Goal: Communication & Community: Answer question/provide support

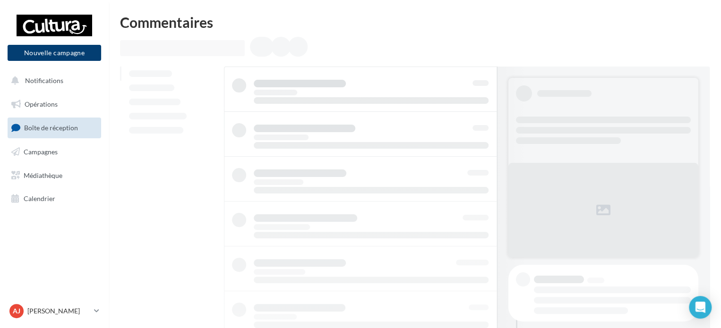
click at [68, 51] on button "Nouvelle campagne" at bounding box center [55, 53] width 94 height 16
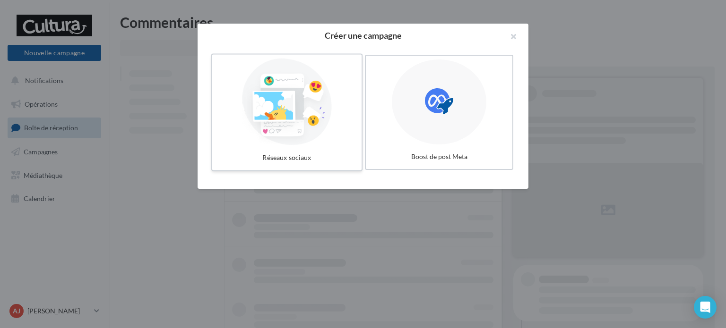
click at [268, 115] on div at bounding box center [287, 102] width 142 height 87
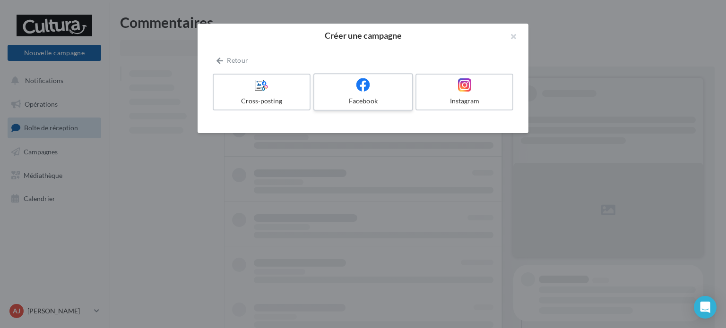
click at [359, 90] on icon at bounding box center [363, 85] width 14 height 14
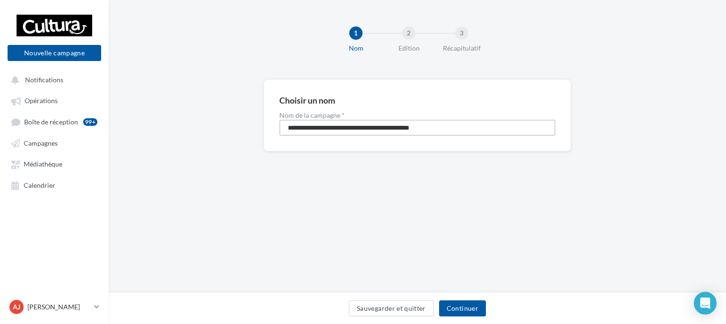
drag, startPoint x: 463, startPoint y: 130, endPoint x: 144, endPoint y: 155, distance: 319.9
click at [144, 155] on div "**********" at bounding box center [417, 130] width 617 height 102
type input "**********"
click at [464, 312] on button "Continuer" at bounding box center [462, 308] width 47 height 16
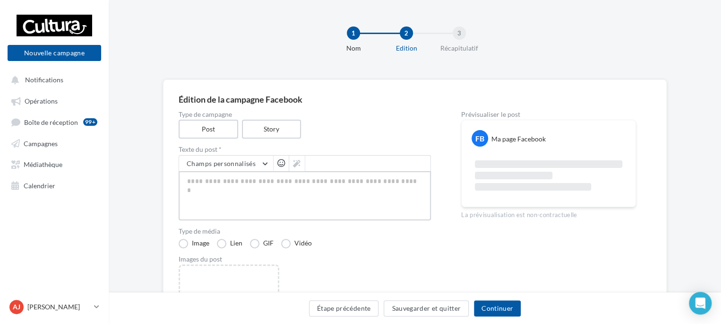
click at [237, 188] on textarea at bounding box center [305, 195] width 252 height 49
paste textarea "**********"
type textarea "**********"
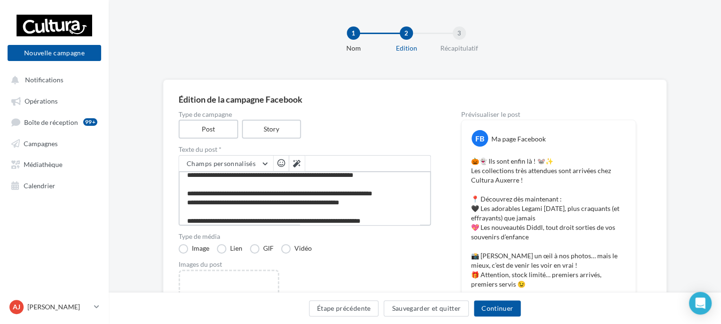
scroll to position [69, 0]
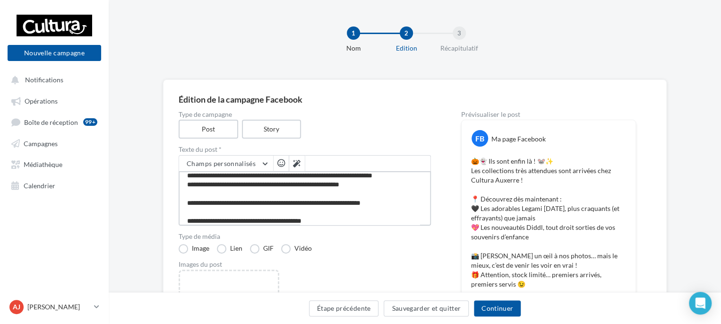
drag, startPoint x: 406, startPoint y: 174, endPoint x: 184, endPoint y: 178, distance: 221.6
click at [184, 178] on textarea "**********" at bounding box center [305, 198] width 252 height 54
type textarea "**********"
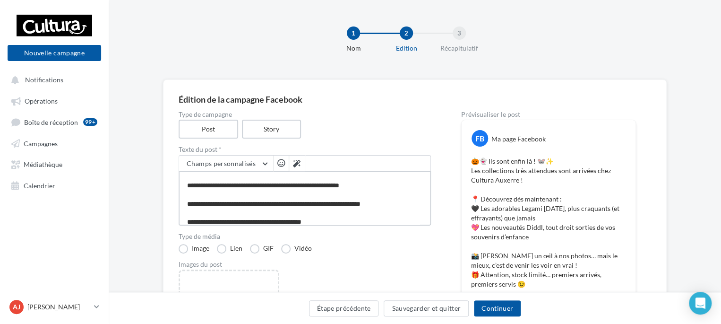
type textarea "**********"
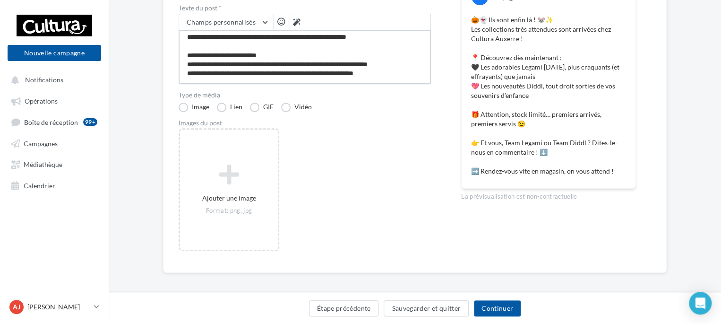
scroll to position [142, 0]
type textarea "**********"
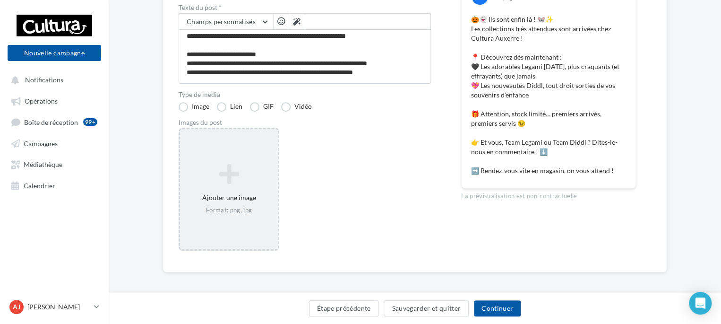
click at [214, 204] on div "Ajouter une image Format: png, jpg" at bounding box center [229, 189] width 98 height 60
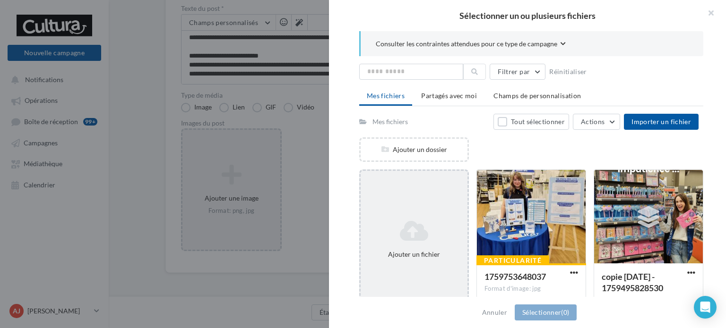
click at [426, 235] on icon at bounding box center [413, 231] width 99 height 23
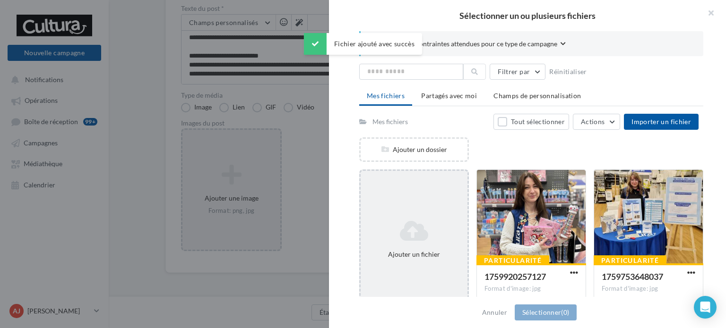
click at [437, 231] on icon at bounding box center [413, 231] width 99 height 23
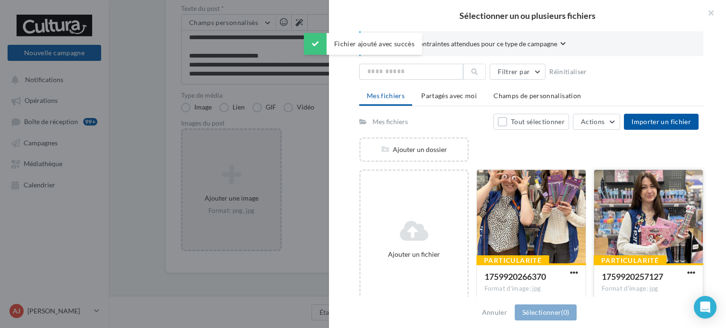
click at [631, 213] on div at bounding box center [648, 217] width 109 height 94
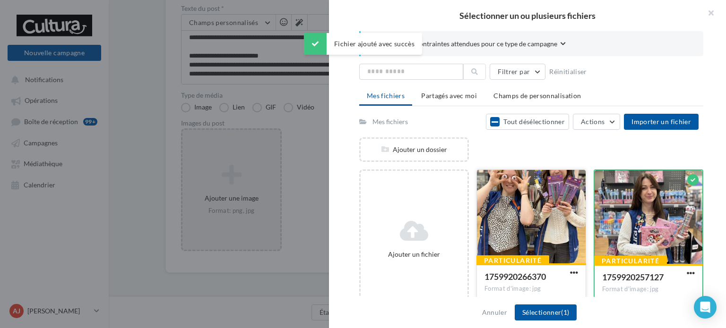
click at [554, 222] on div at bounding box center [531, 217] width 109 height 94
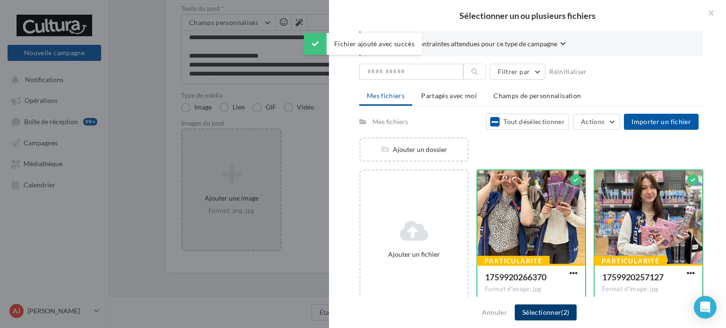
click at [555, 308] on button "Sélectionner (2)" at bounding box center [546, 313] width 62 height 16
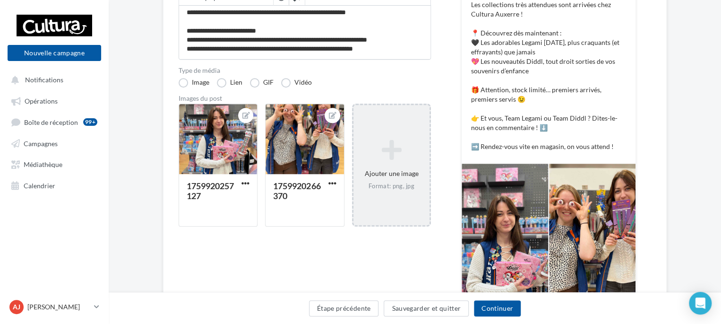
scroll to position [188, 0]
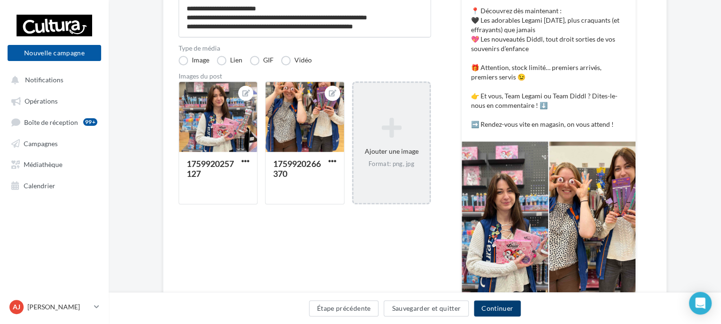
click at [499, 306] on button "Continuer" at bounding box center [497, 308] width 47 height 16
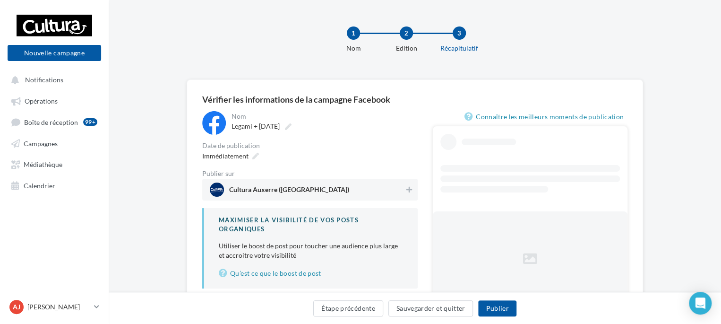
click at [248, 189] on span "Cultura Auxerre (Auxerre)" at bounding box center [289, 191] width 120 height 10
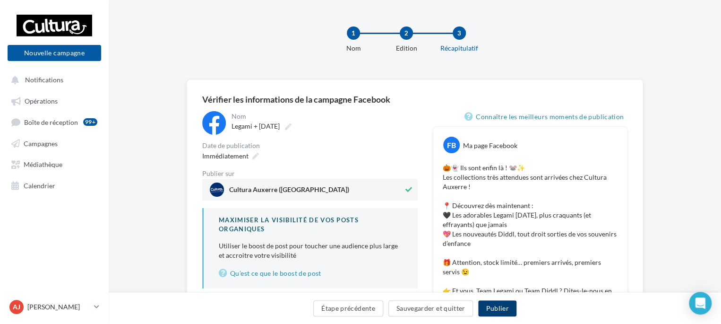
click at [492, 311] on button "Publier" at bounding box center [497, 308] width 38 height 16
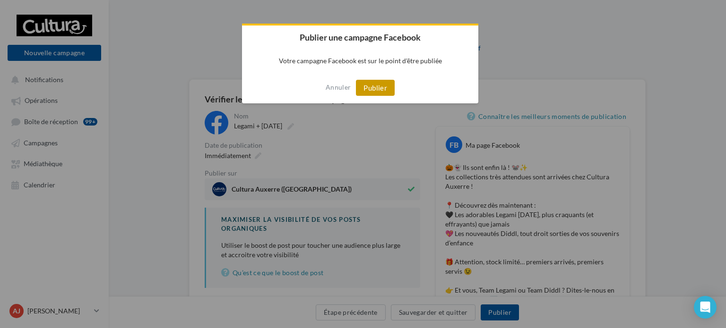
click at [366, 86] on button "Publier" at bounding box center [375, 88] width 39 height 16
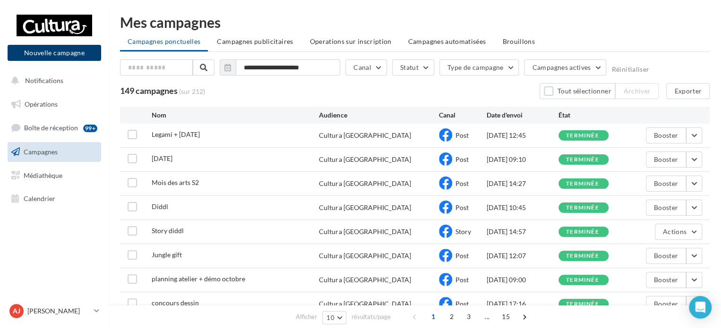
click at [91, 53] on button "Nouvelle campagne" at bounding box center [55, 53] width 94 height 16
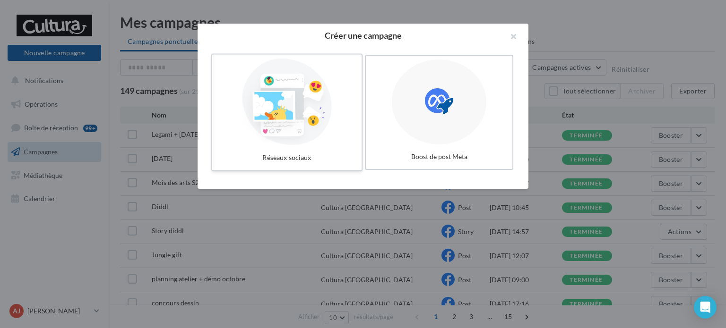
click at [280, 122] on div at bounding box center [287, 102] width 142 height 87
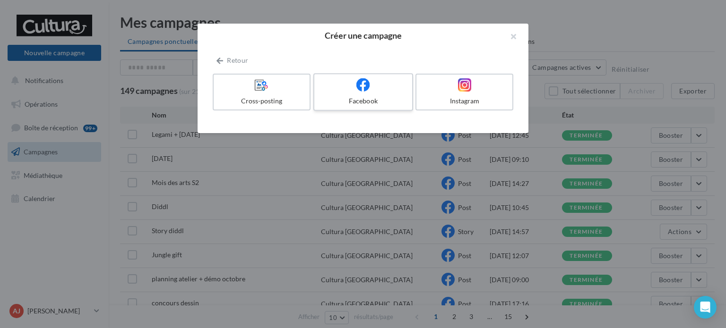
click at [355, 95] on label "Facebook" at bounding box center [363, 92] width 100 height 38
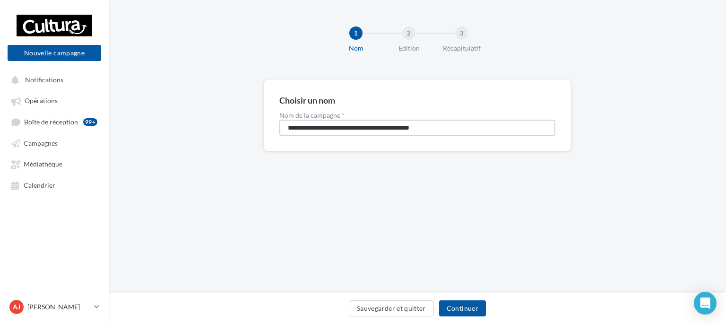
drag, startPoint x: 385, startPoint y: 129, endPoint x: 176, endPoint y: 129, distance: 209.3
click at [176, 129] on div "**********" at bounding box center [417, 130] width 617 height 102
type input "*********"
click at [460, 300] on button "Continuer" at bounding box center [462, 308] width 47 height 16
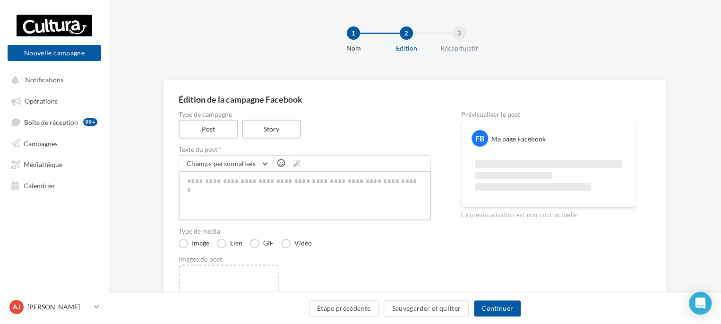
click at [231, 181] on textarea at bounding box center [305, 195] width 252 height 49
paste textarea "**********"
type textarea "**********"
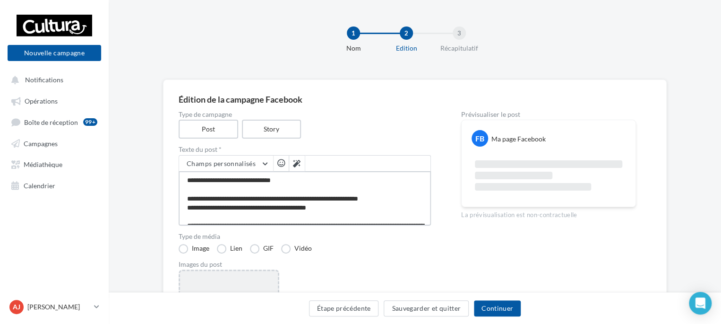
type textarea "**********"
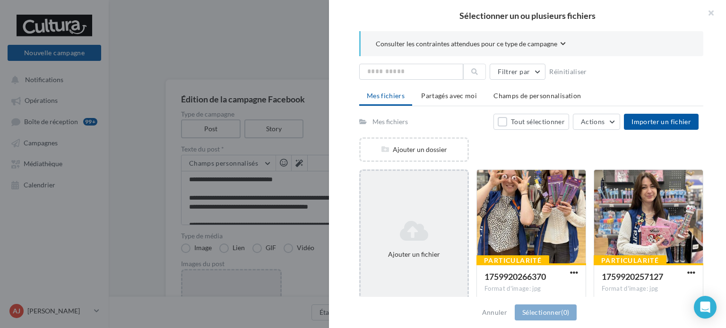
click at [397, 210] on div "Ajouter un fichier" at bounding box center [414, 240] width 110 height 140
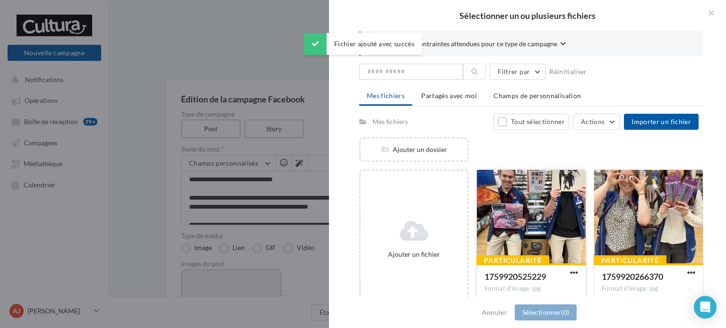
click at [520, 218] on div at bounding box center [531, 217] width 109 height 94
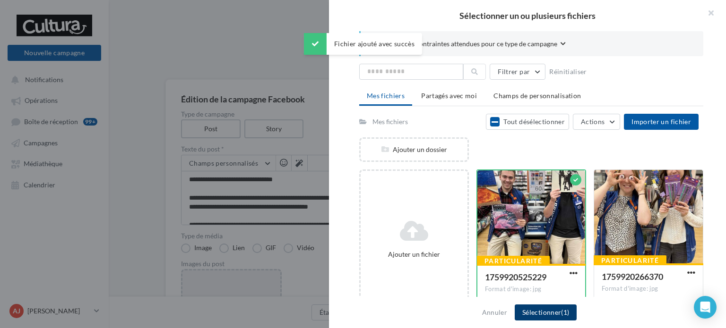
click at [561, 311] on span "(1)" at bounding box center [565, 313] width 8 height 8
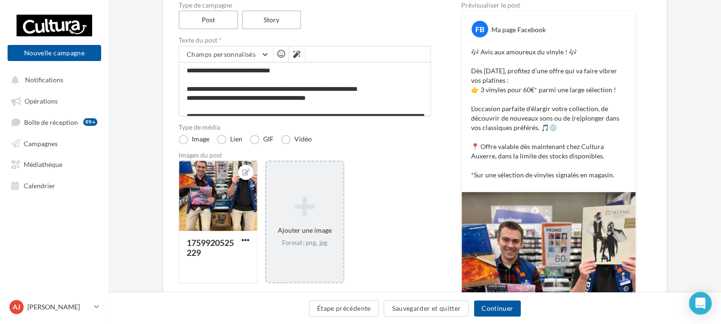
scroll to position [94, 0]
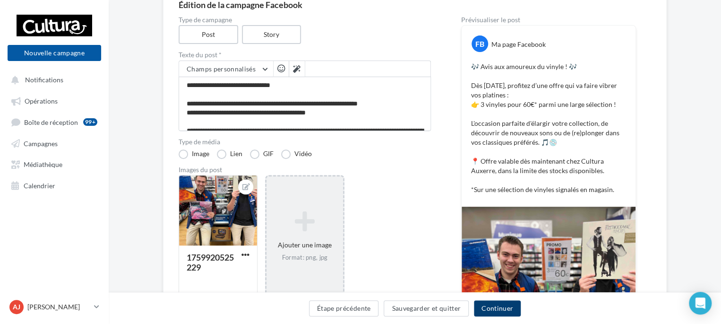
click at [509, 305] on button "Continuer" at bounding box center [497, 308] width 47 height 16
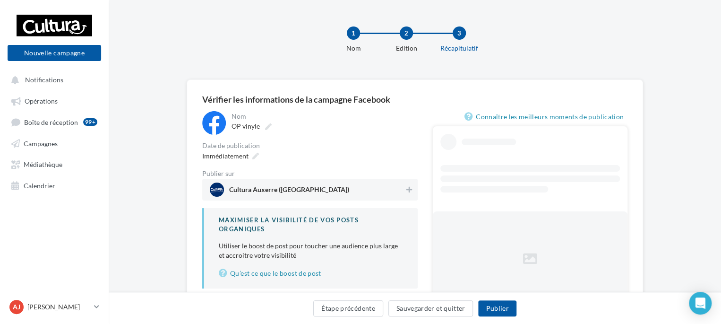
click at [260, 192] on span "Cultura Auxerre (Auxerre)" at bounding box center [289, 191] width 120 height 10
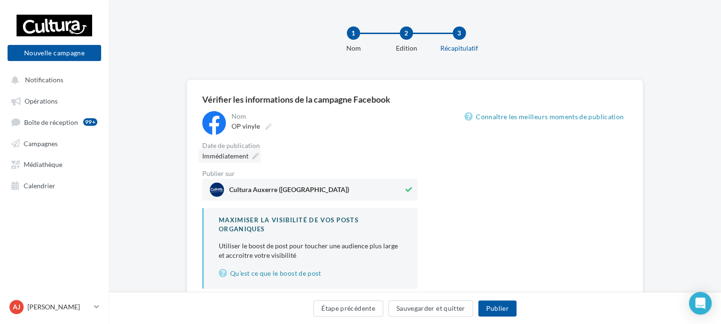
click at [245, 154] on span "Immédiatement" at bounding box center [225, 156] width 46 height 8
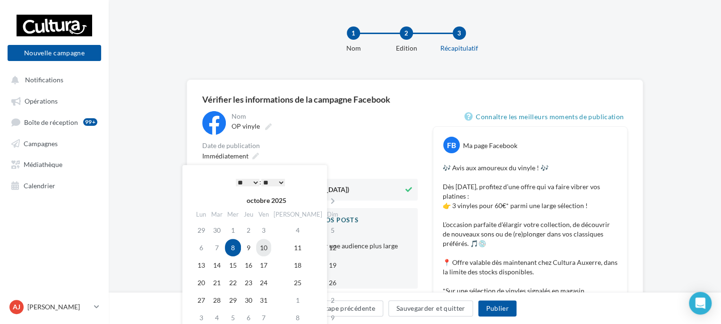
click at [270, 245] on td "10" at bounding box center [263, 247] width 15 height 17
click at [248, 182] on select "* * * * * * * * * * ** ** ** ** ** ** ** ** ** ** ** ** ** **" at bounding box center [248, 183] width 24 height 8
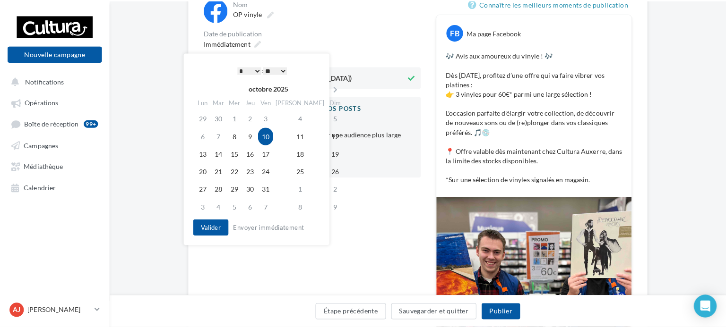
scroll to position [142, 0]
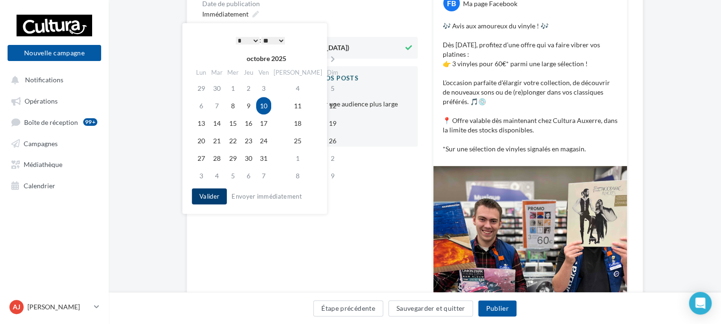
click at [210, 193] on button "Valider" at bounding box center [209, 196] width 35 height 16
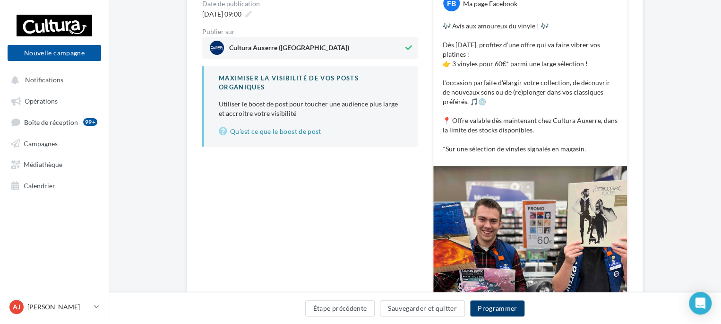
click at [498, 310] on button "Programmer" at bounding box center [497, 308] width 55 height 16
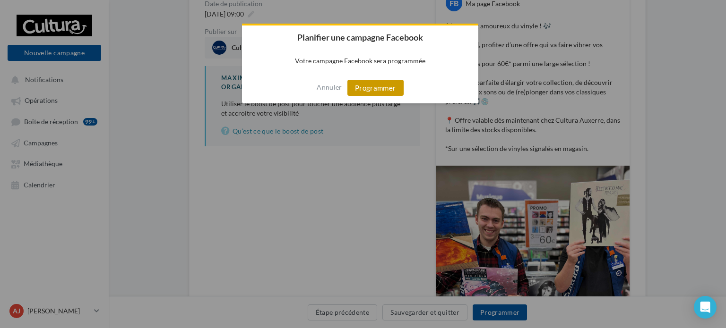
click at [390, 91] on button "Programmer" at bounding box center [375, 88] width 56 height 16
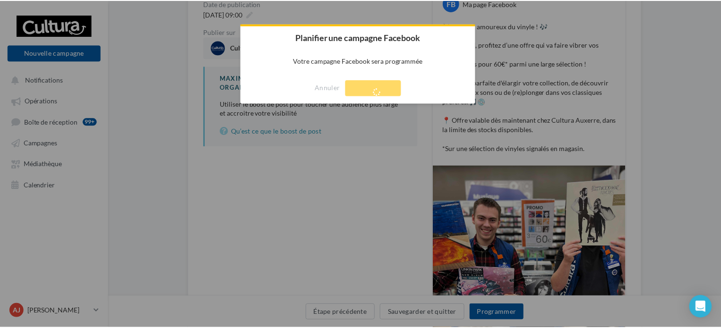
scroll to position [15, 0]
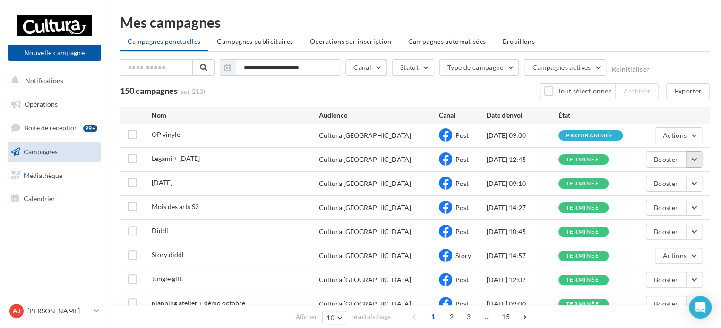
click at [693, 162] on button "button" at bounding box center [694, 160] width 16 height 16
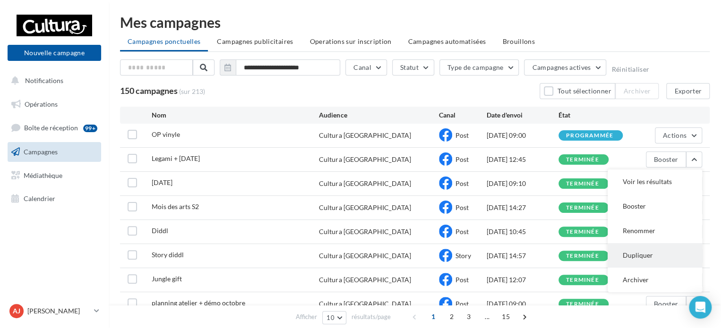
click at [641, 258] on button "Dupliquer" at bounding box center [655, 255] width 94 height 25
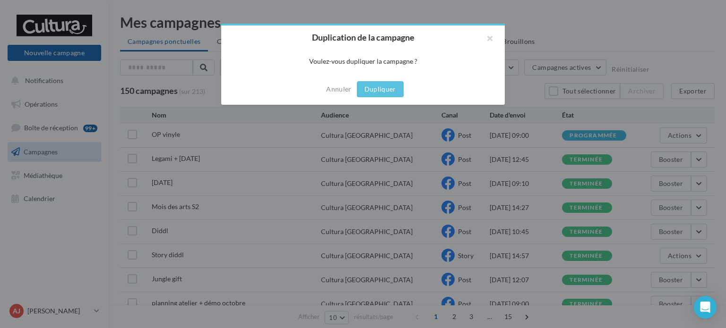
click at [367, 98] on div "Annuler Dupliquer" at bounding box center [362, 89] width 283 height 31
click at [384, 90] on button "Dupliquer" at bounding box center [380, 89] width 47 height 16
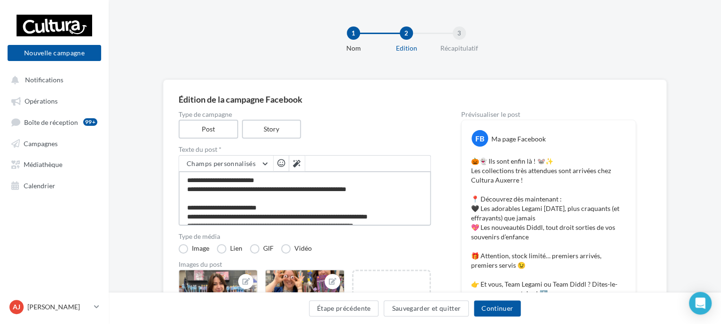
scroll to position [64, 0]
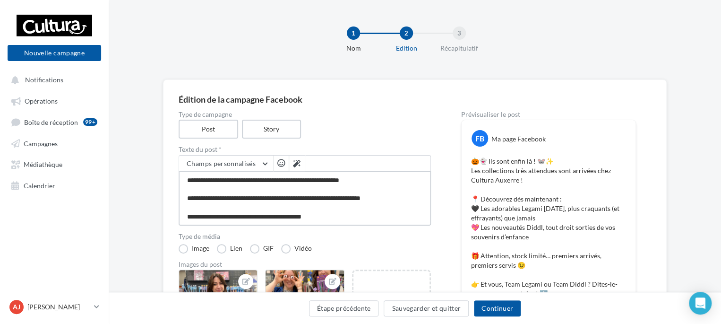
drag, startPoint x: 191, startPoint y: 174, endPoint x: 423, endPoint y: 234, distance: 239.7
click at [423, 234] on div "**********" at bounding box center [305, 317] width 252 height 412
click at [399, 126] on div "Type de campagne Post Story" at bounding box center [305, 124] width 252 height 27
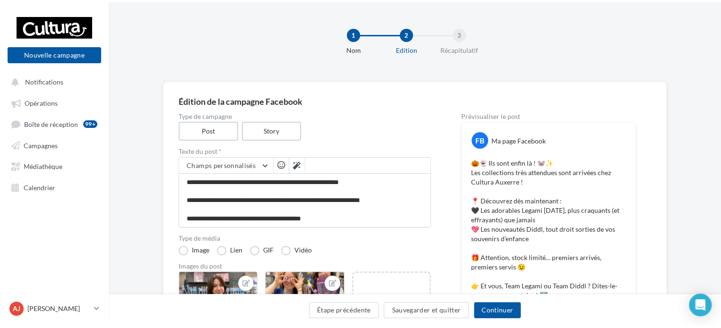
scroll to position [63, 0]
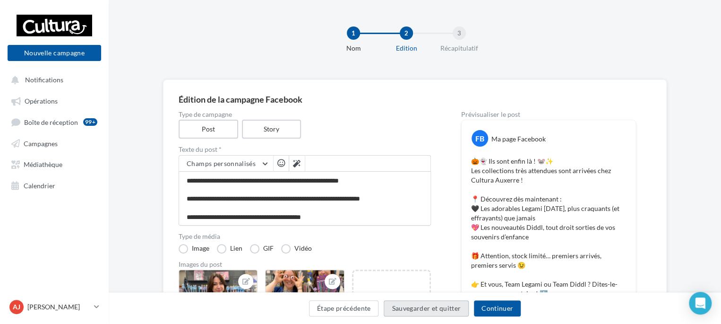
click at [429, 306] on button "Sauvegarder et quitter" at bounding box center [426, 308] width 85 height 16
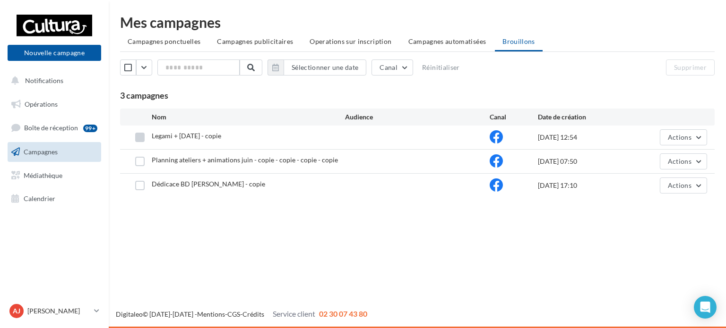
click at [138, 139] on label at bounding box center [139, 137] width 9 height 9
click at [692, 137] on button "Actions" at bounding box center [683, 137] width 47 height 16
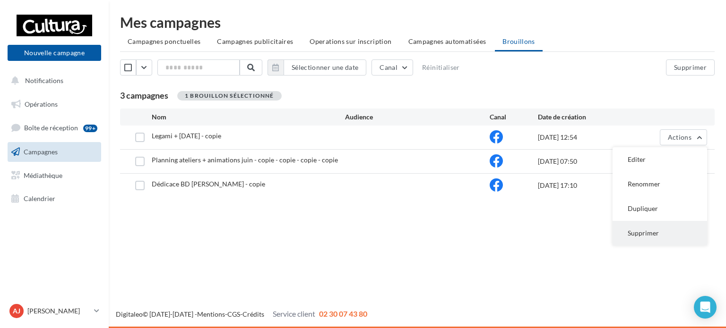
click at [656, 227] on button "Supprimer" at bounding box center [659, 233] width 94 height 25
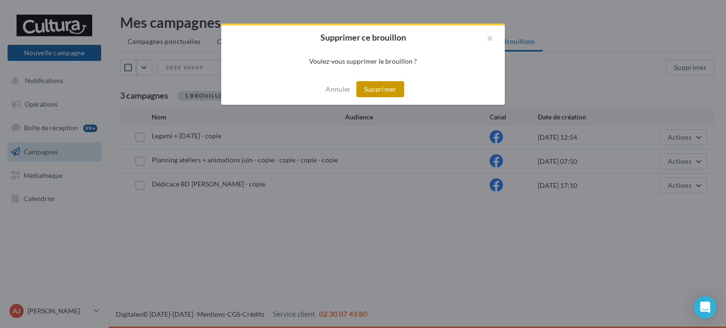
click at [389, 90] on button "Supprimer" at bounding box center [380, 89] width 48 height 16
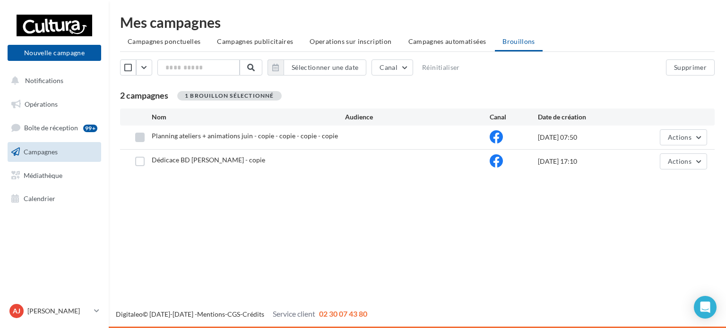
click at [137, 137] on label at bounding box center [139, 137] width 9 height 9
click at [686, 140] on span "Actions" at bounding box center [680, 137] width 24 height 8
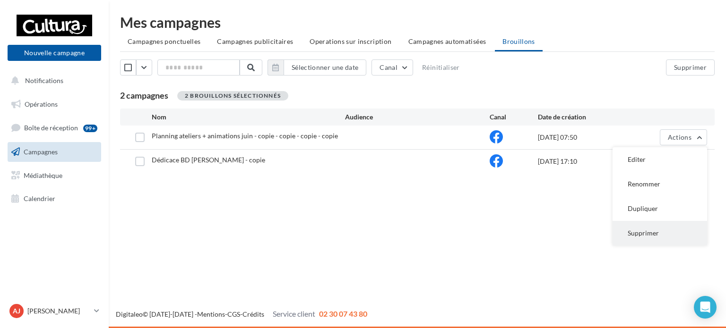
click at [652, 229] on button "Supprimer" at bounding box center [659, 233] width 94 height 25
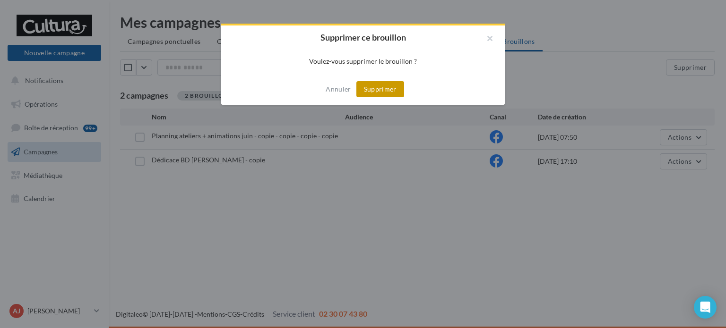
click at [369, 91] on button "Supprimer" at bounding box center [380, 89] width 48 height 16
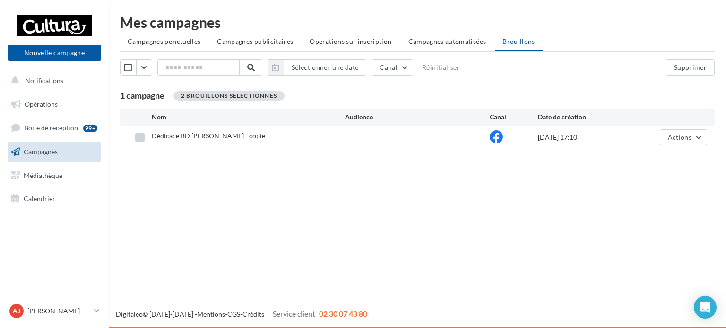
click at [140, 136] on label at bounding box center [139, 137] width 9 height 9
click at [678, 139] on span "Actions" at bounding box center [680, 137] width 24 height 8
click at [653, 234] on button "Supprimer" at bounding box center [659, 233] width 94 height 25
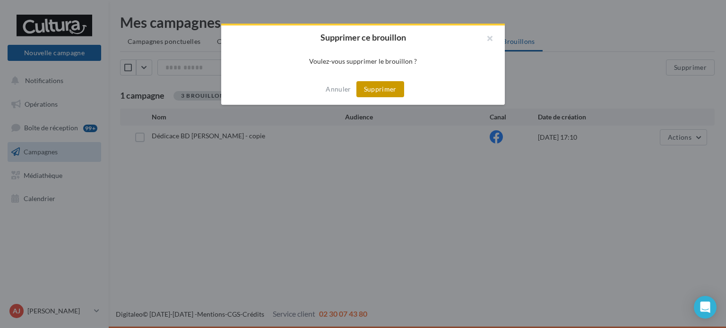
click at [381, 90] on button "Supprimer" at bounding box center [380, 89] width 48 height 16
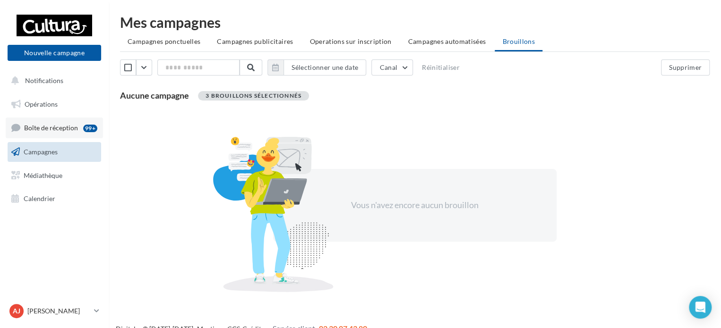
click at [60, 126] on span "Boîte de réception" at bounding box center [51, 128] width 54 height 8
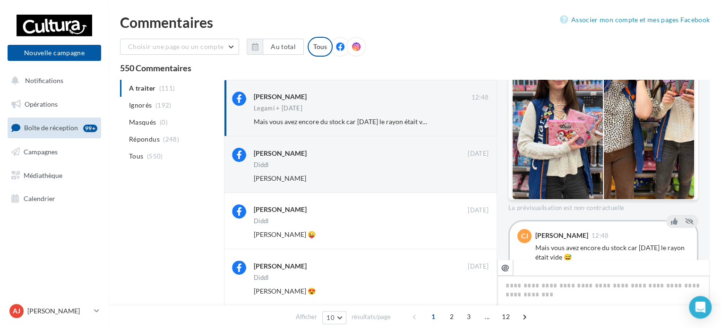
scroll to position [316, 0]
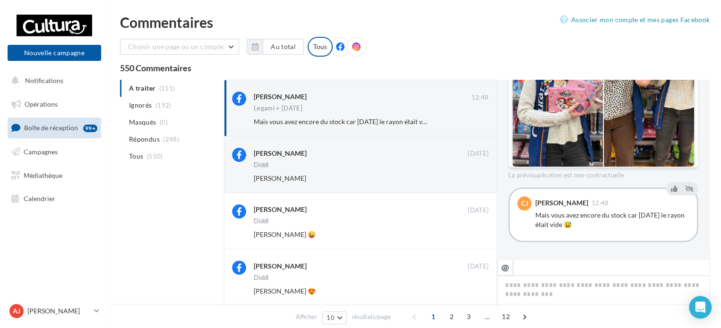
click at [613, 221] on div "Mais vous avez encore du stock car [DATE] le rayon était vide 😅" at bounding box center [612, 220] width 154 height 19
click at [38, 151] on span "Campagnes" at bounding box center [41, 152] width 34 height 8
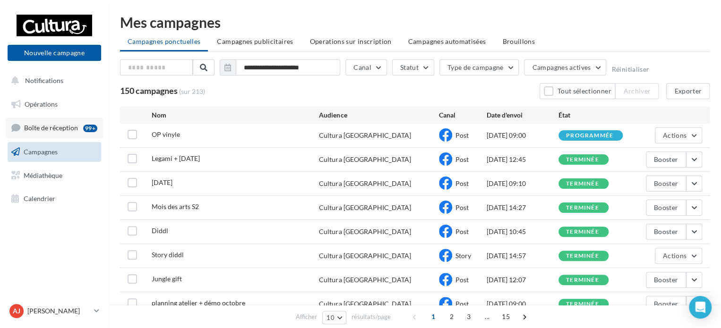
click at [58, 128] on span "Boîte de réception" at bounding box center [51, 128] width 54 height 8
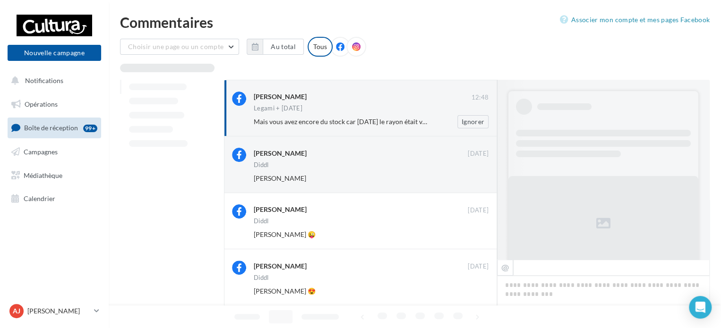
click at [363, 119] on span "Mais vous avez encore du stock car [DATE] le rayon était vide 😅" at bounding box center [347, 122] width 187 height 8
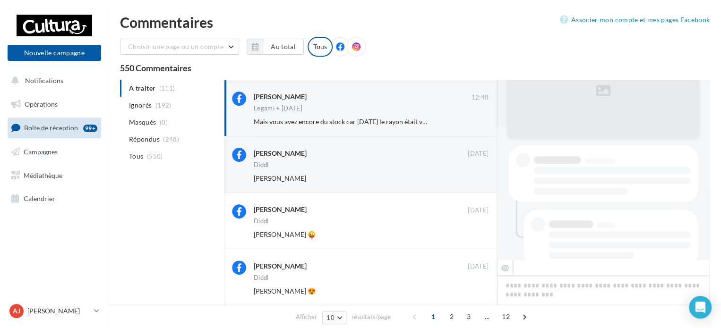
scroll to position [316, 0]
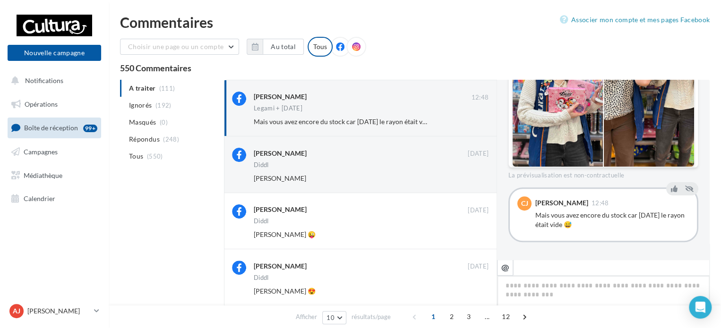
click at [540, 287] on textarea at bounding box center [603, 305] width 213 height 59
type textarea "*"
type textarea "**"
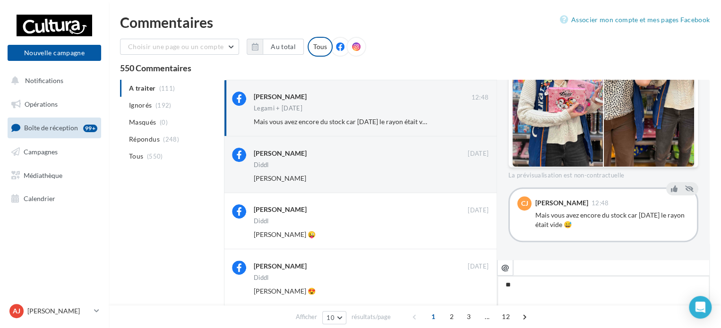
type textarea "***"
type textarea "****"
type textarea "*****"
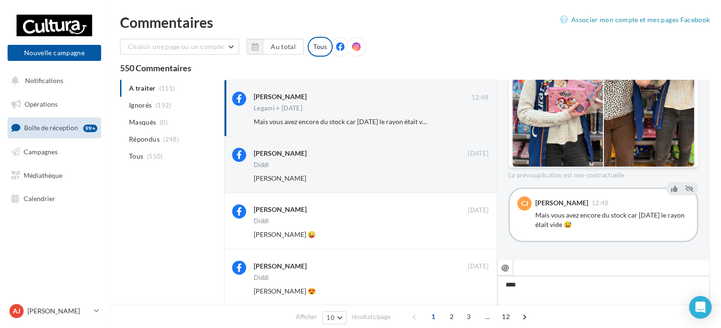
type textarea "*****"
type textarea "******"
type textarea "*******"
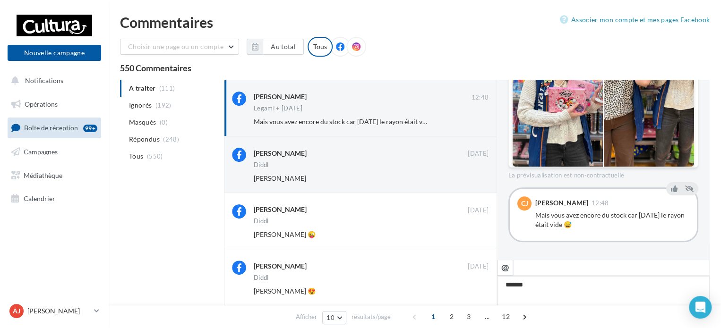
type textarea "********"
type textarea "**********"
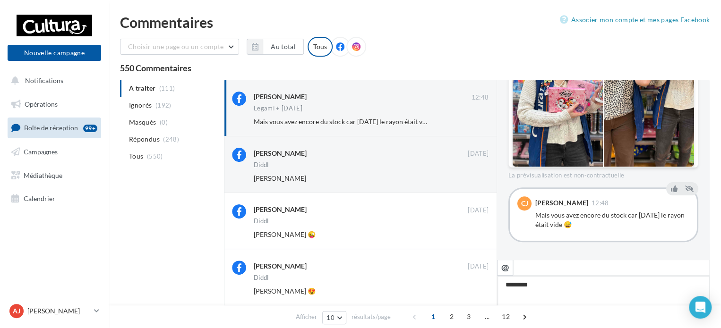
type textarea "**********"
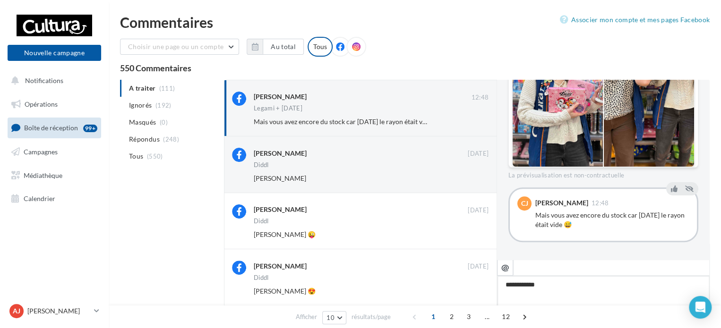
type textarea "**********"
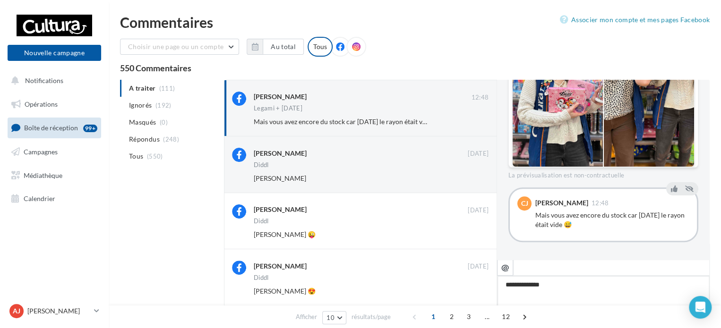
type textarea "**********"
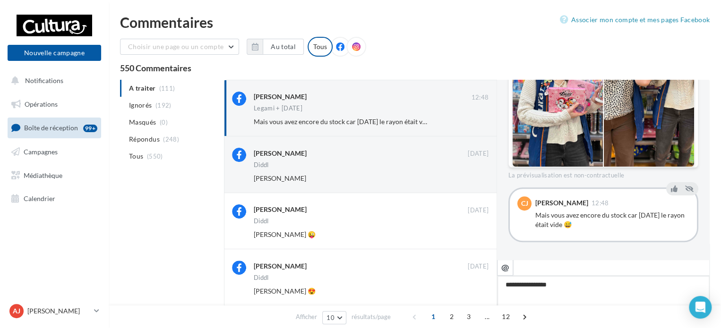
type textarea "**********"
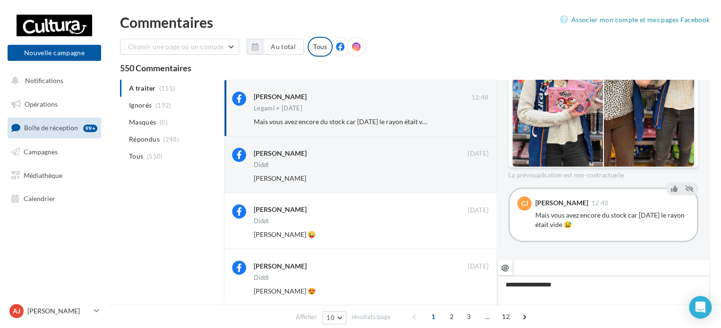
type textarea "**********"
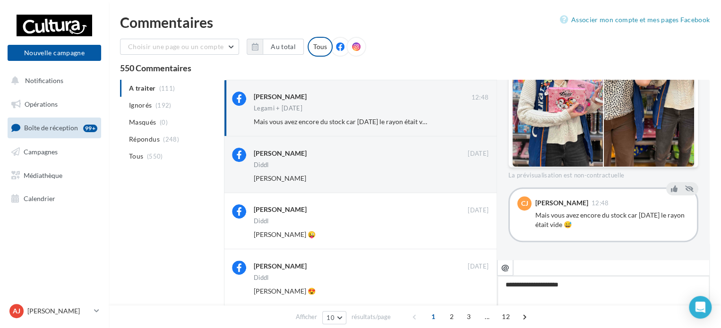
type textarea "**********"
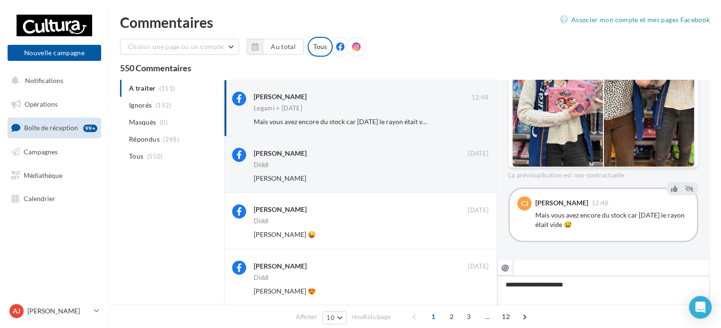
type textarea "**********"
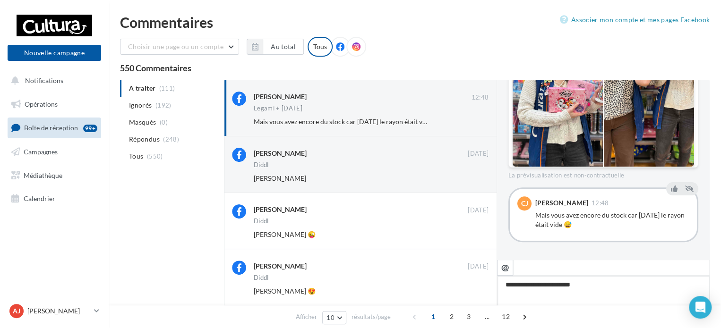
type textarea "**********"
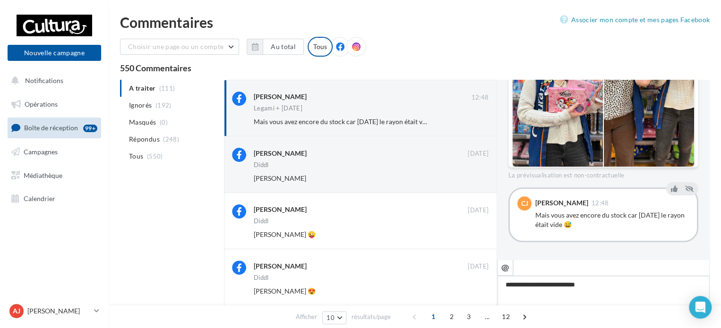
type textarea "**********"
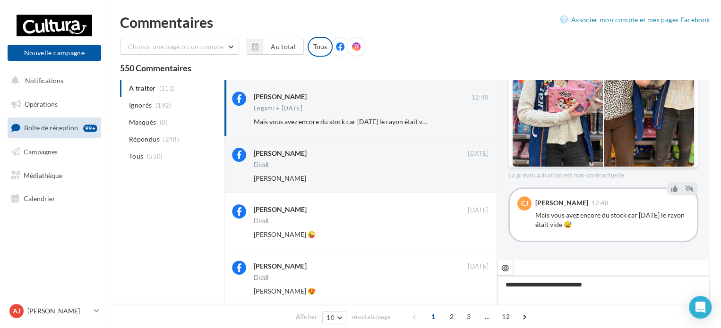
type textarea "**********"
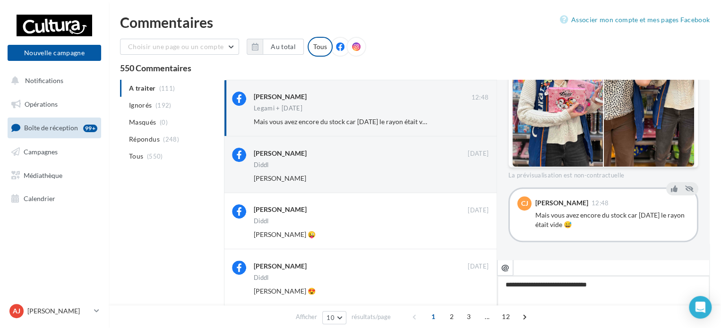
type textarea "**********"
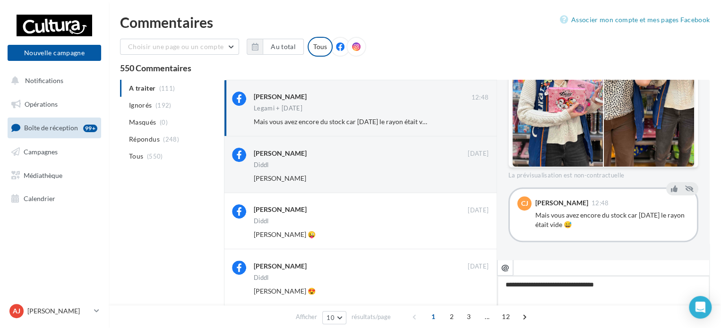
type textarea "**********"
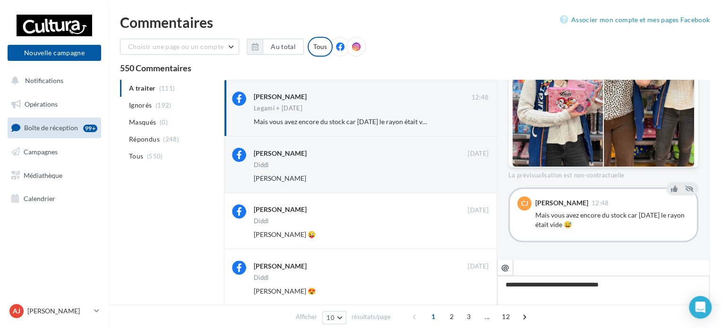
type textarea "**********"
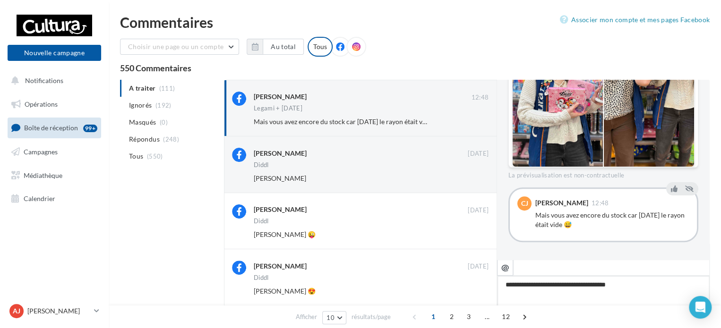
type textarea "**********"
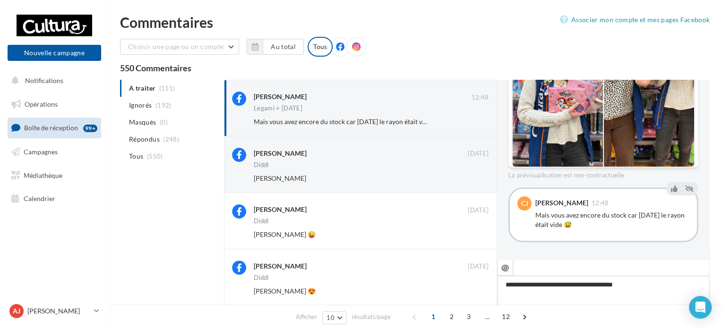
type textarea "**********"
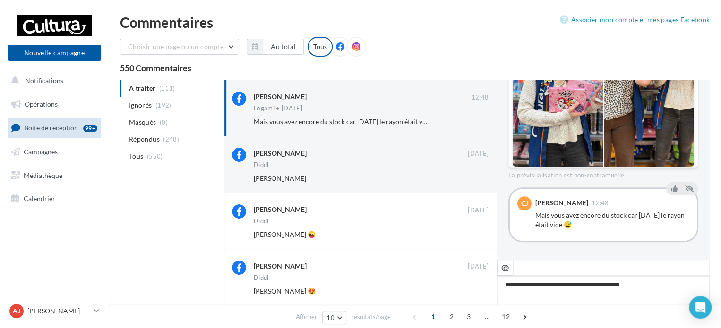
type textarea "**********"
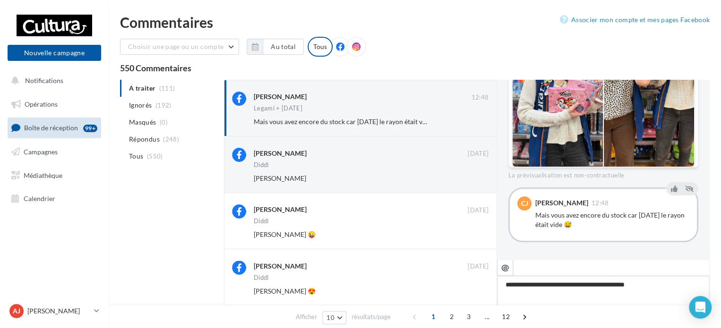
type textarea "**********"
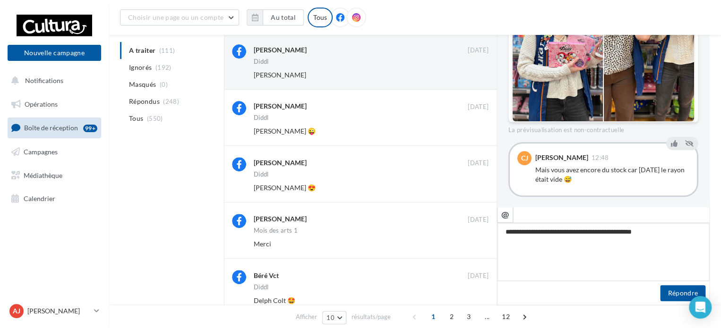
scroll to position [142, 0]
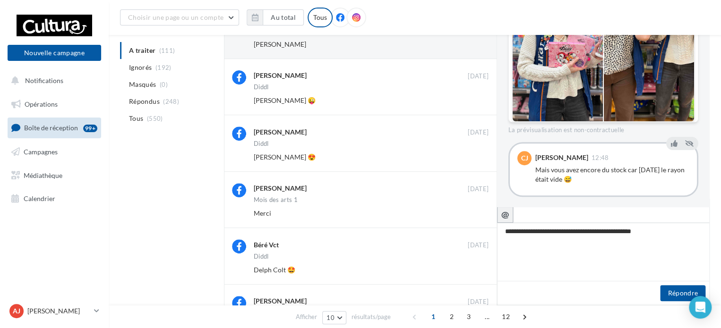
click at [501, 217] on icon "@" at bounding box center [505, 214] width 8 height 9
type textarea "**********"
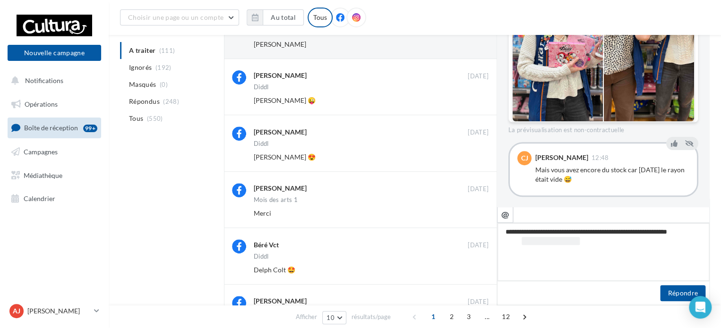
type textarea "**********"
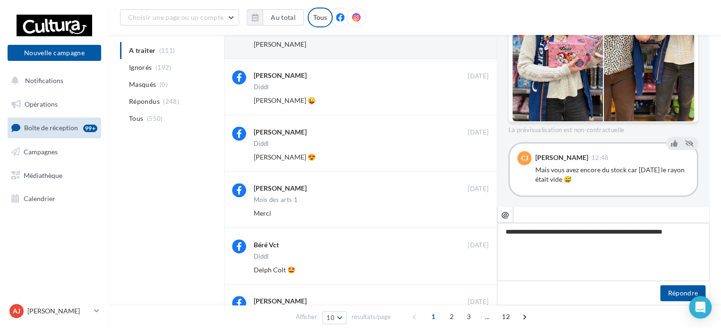
type textarea "**********"
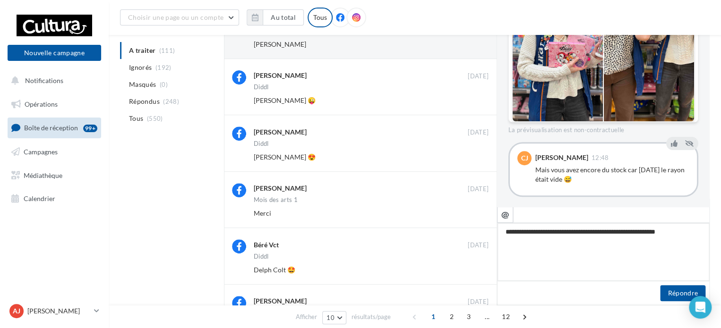
type textarea "**********"
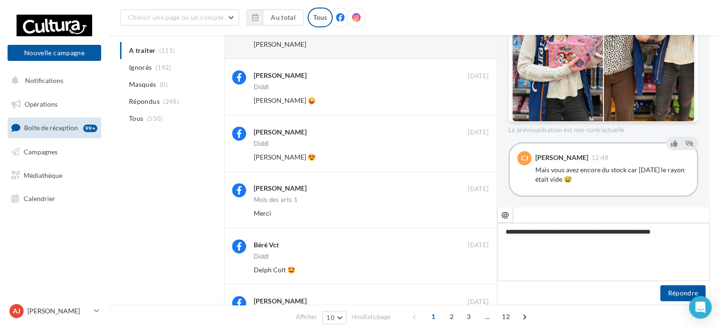
type textarea "**********"
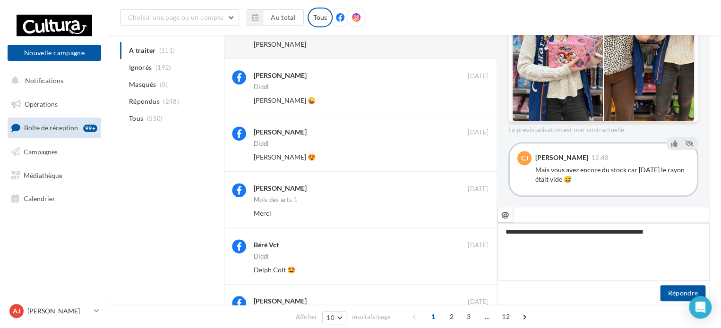
type textarea "**********"
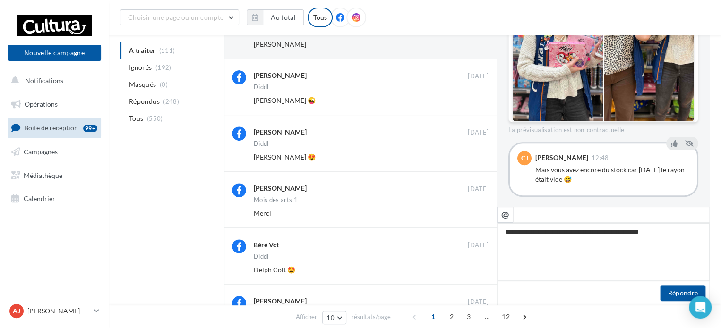
type textarea "**********"
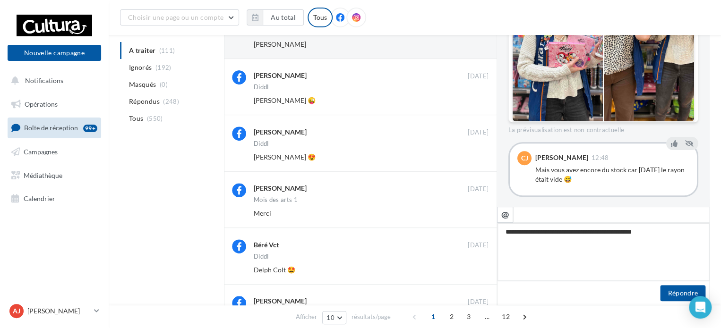
type textarea "**********"
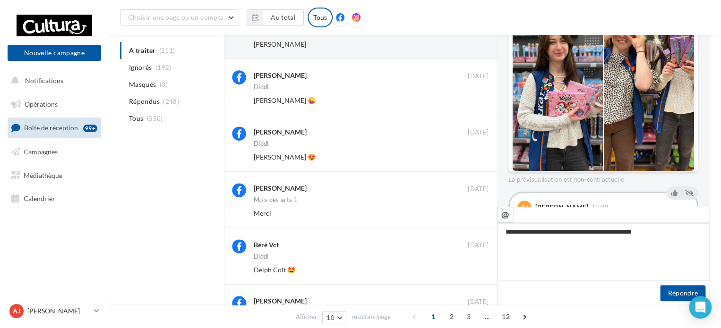
scroll to position [316, 0]
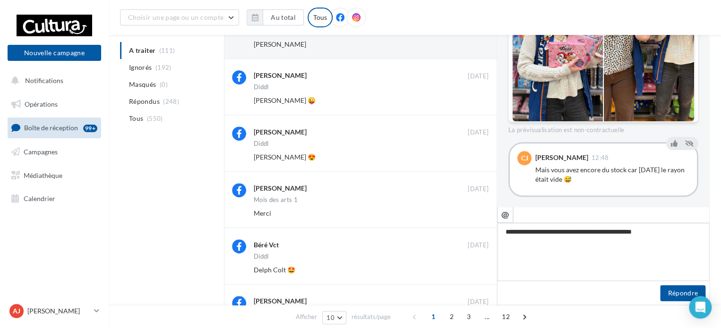
type textarea "**********"
click at [666, 232] on textarea "**********" at bounding box center [603, 252] width 213 height 59
paste textarea "***"
type textarea "**********"
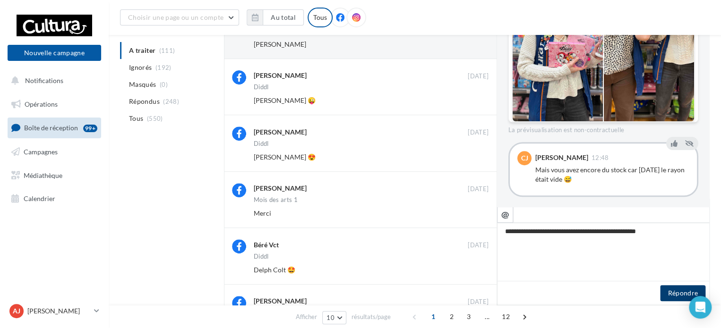
click at [673, 291] on button "Répondre" at bounding box center [682, 293] width 45 height 16
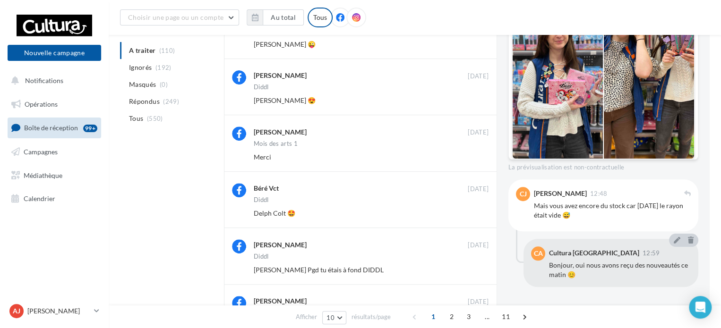
click at [179, 217] on div "A traiter (110) Ignorés (192) [GEOGRAPHIC_DATA] (0) Répondus (249) Tous (550) C…" at bounding box center [415, 242] width 590 height 592
click at [160, 234] on div "A traiter (110) Ignorés (192) [GEOGRAPHIC_DATA] (0) Répondus (249) Tous (550) C…" at bounding box center [415, 242] width 590 height 592
click at [168, 253] on div "A traiter (110) Ignorés (192) [GEOGRAPHIC_DATA] (0) Répondus (249) Tous (550) C…" at bounding box center [415, 242] width 590 height 592
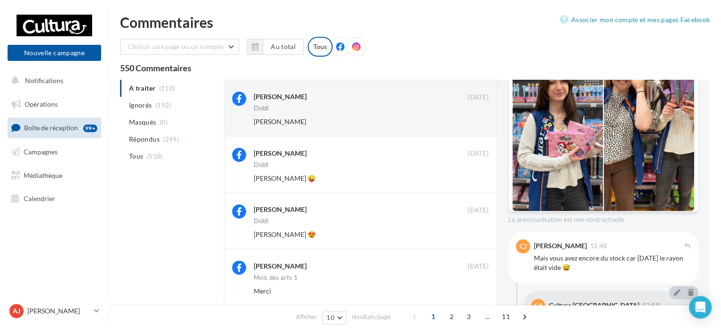
scroll to position [271, 0]
click at [361, 111] on div "Diddl" at bounding box center [371, 109] width 235 height 8
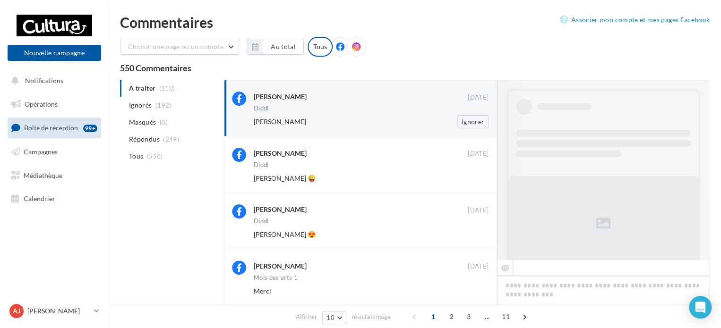
scroll to position [358, 0]
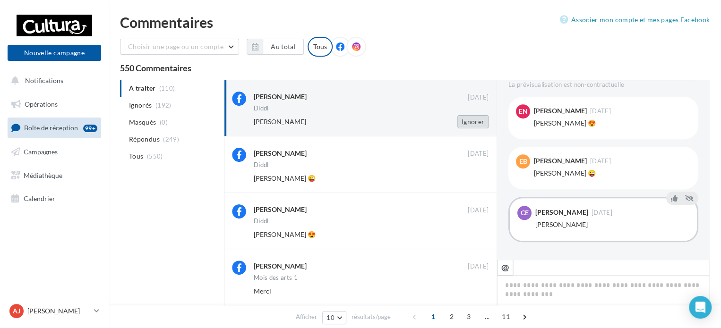
click at [483, 124] on button "Ignorer" at bounding box center [472, 121] width 31 height 13
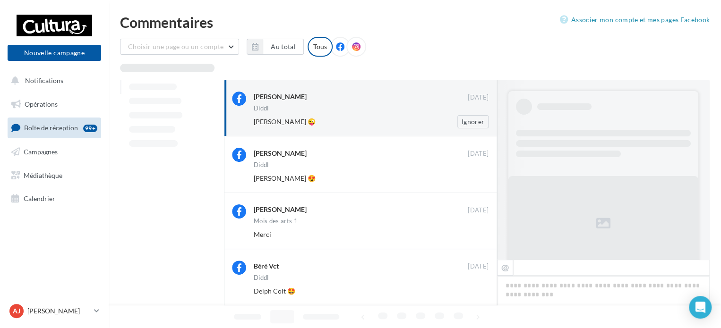
scroll to position [369, 0]
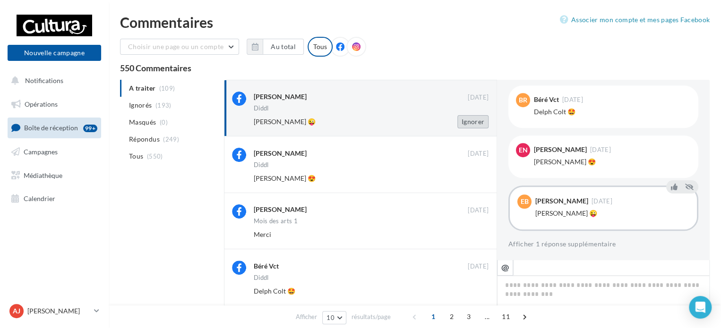
click at [471, 123] on button "Ignorer" at bounding box center [472, 121] width 31 height 13
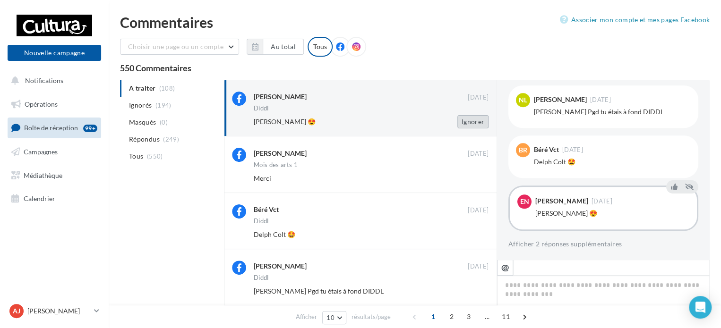
click at [467, 121] on button "Ignorer" at bounding box center [472, 121] width 31 height 13
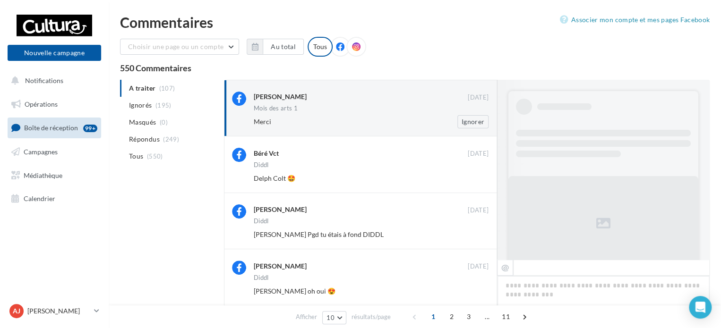
scroll to position [549, 0]
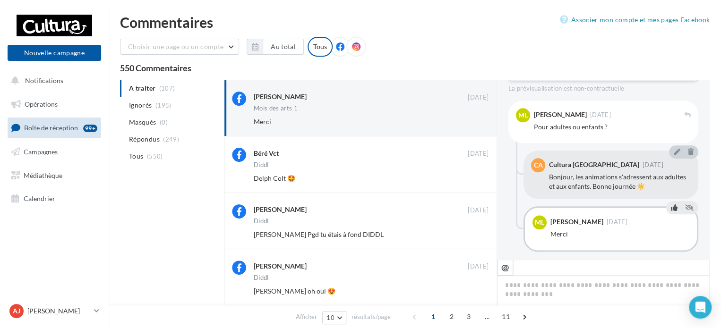
click at [671, 205] on icon at bounding box center [674, 208] width 7 height 7
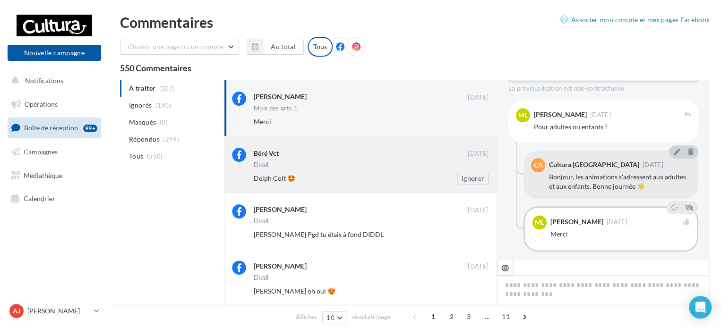
click at [346, 153] on div "Béré Vct" at bounding box center [361, 153] width 214 height 10
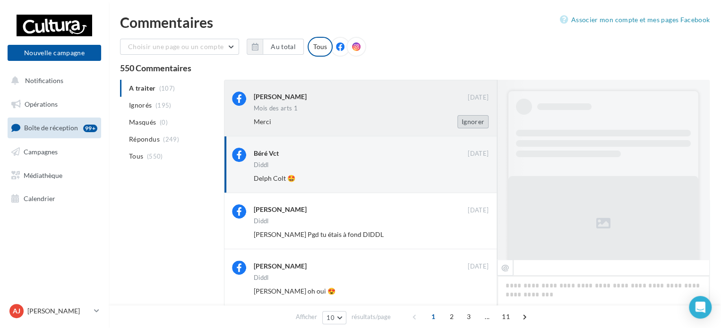
scroll to position [369, 0]
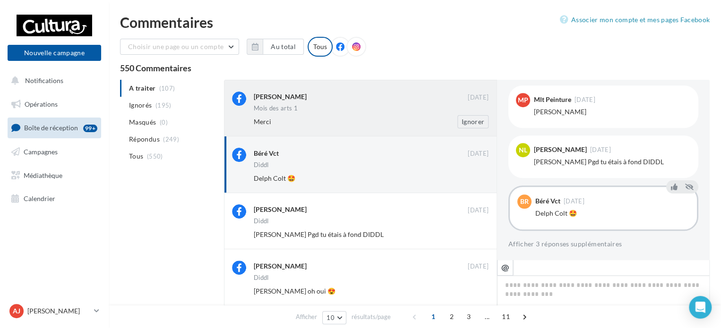
click at [325, 101] on div "[PERSON_NAME]" at bounding box center [361, 97] width 214 height 10
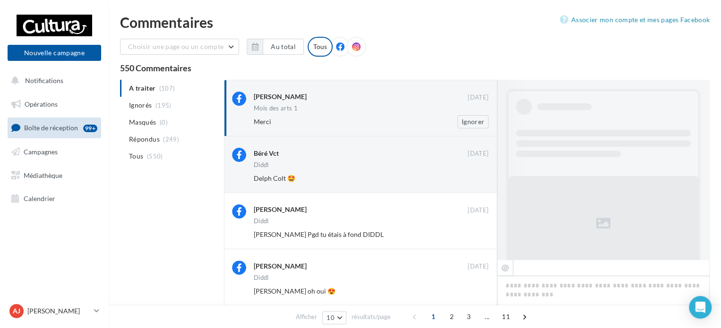
scroll to position [549, 0]
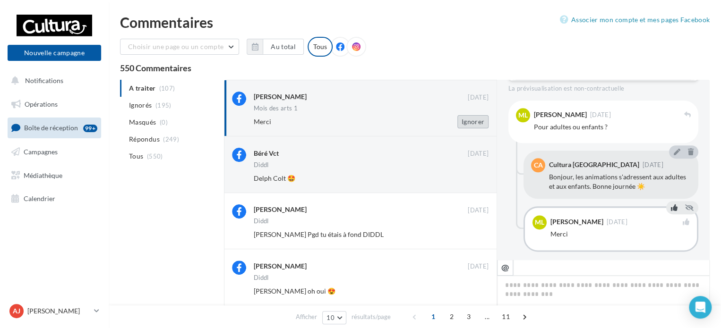
click at [484, 123] on button "Ignorer" at bounding box center [472, 121] width 31 height 13
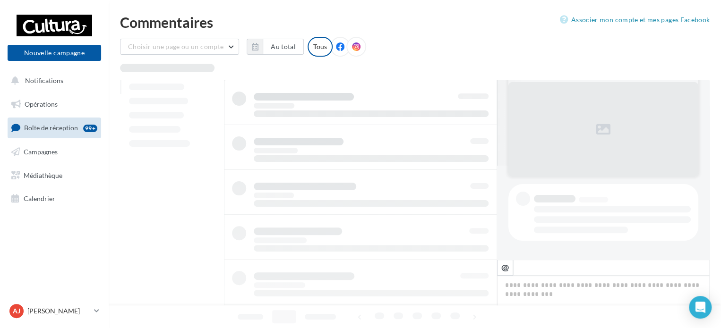
scroll to position [94, 0]
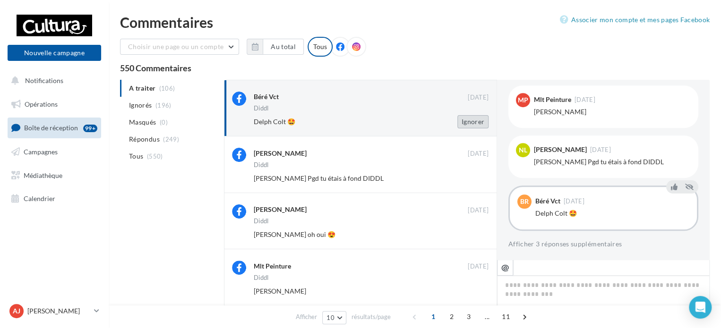
click at [467, 120] on button "Ignorer" at bounding box center [472, 121] width 31 height 13
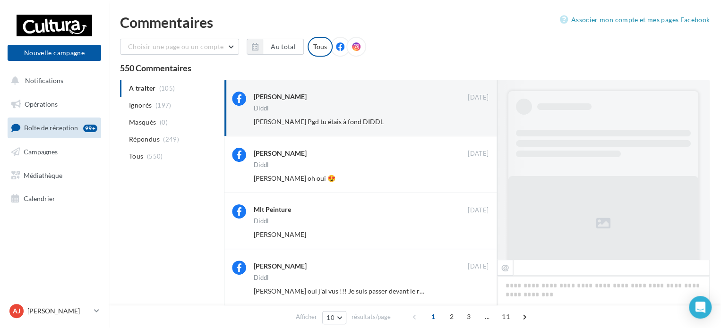
scroll to position [388, 0]
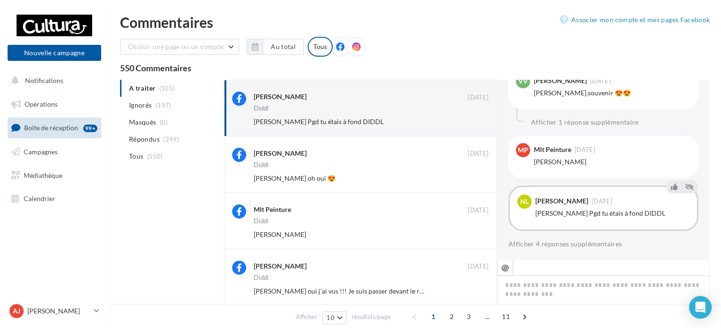
click at [467, 120] on button "Ignorer" at bounding box center [472, 121] width 31 height 13
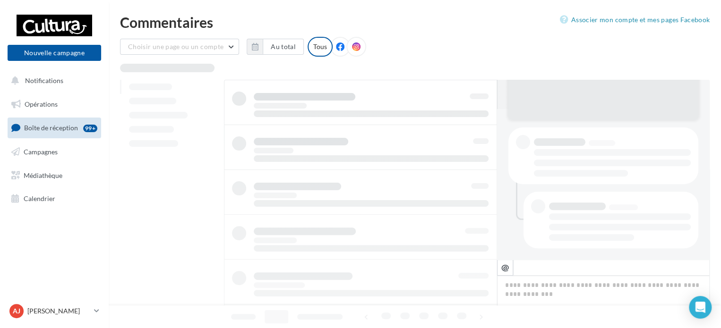
scroll to position [150, 0]
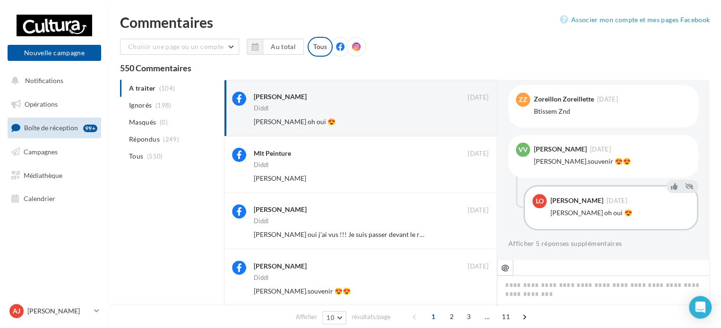
click at [467, 120] on button "Ignorer" at bounding box center [472, 121] width 31 height 13
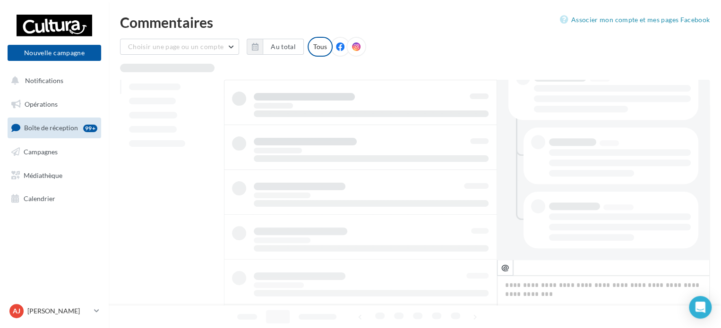
scroll to position [214, 0]
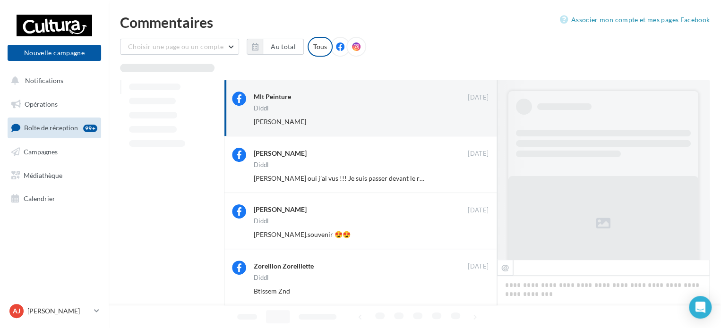
click at [467, 120] on button "Ignorer" at bounding box center [472, 121] width 31 height 13
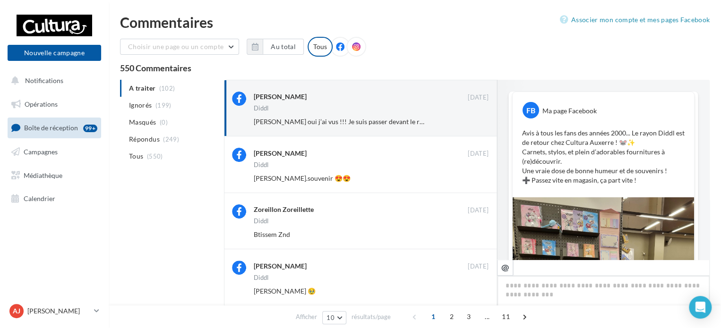
scroll to position [448, 0]
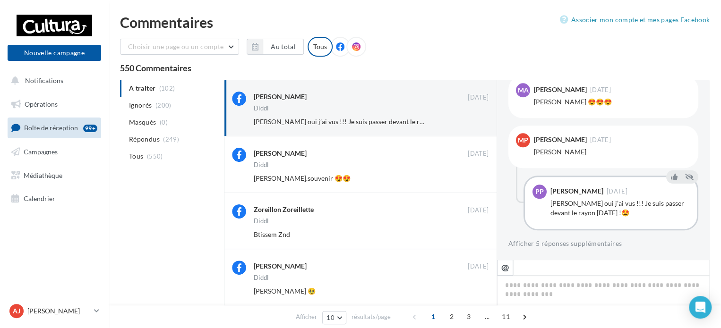
click at [467, 120] on button "Ignorer" at bounding box center [472, 121] width 31 height 13
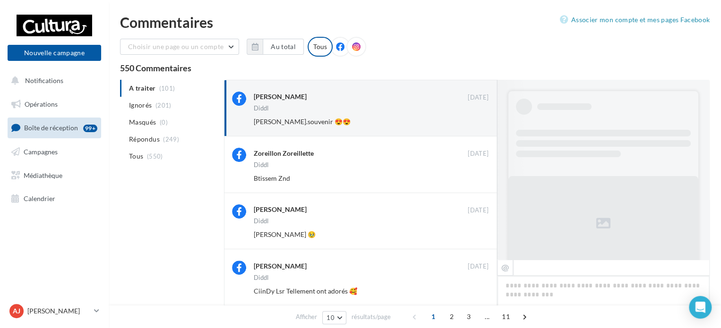
click at [467, 120] on button "Ignorer" at bounding box center [472, 121] width 31 height 13
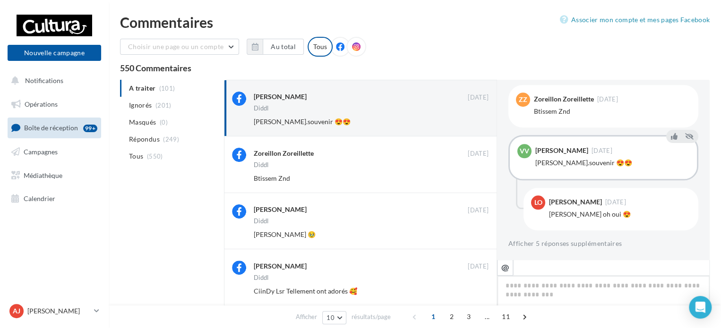
scroll to position [150, 0]
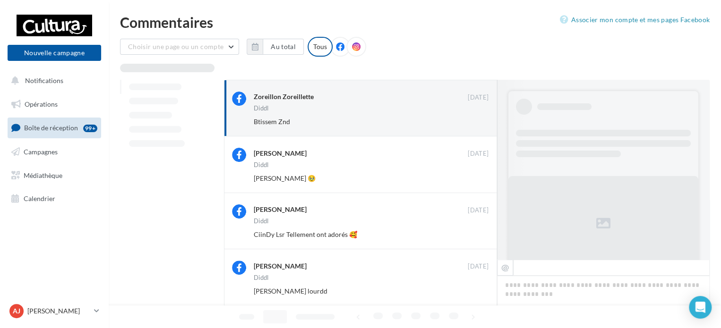
click at [467, 120] on button "Ignorer" at bounding box center [472, 121] width 31 height 13
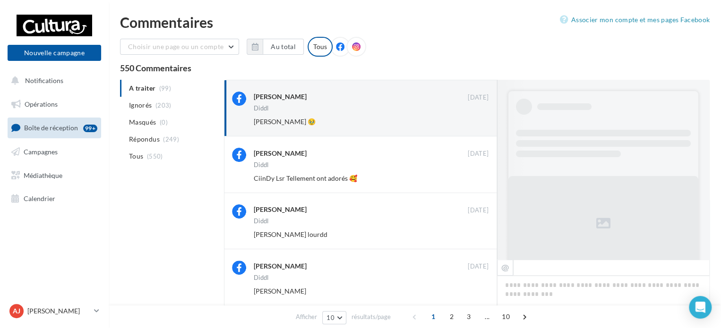
click at [467, 120] on button "Ignorer" at bounding box center [472, 121] width 31 height 13
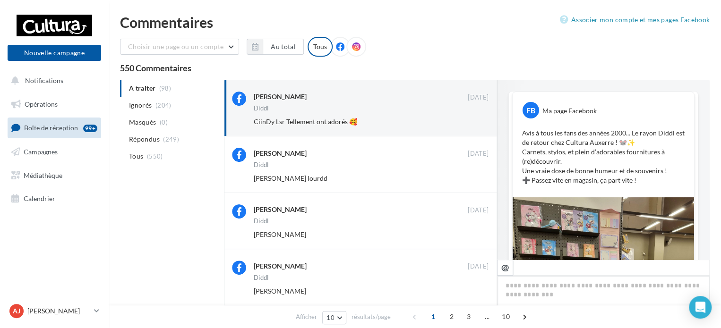
scroll to position [420, 0]
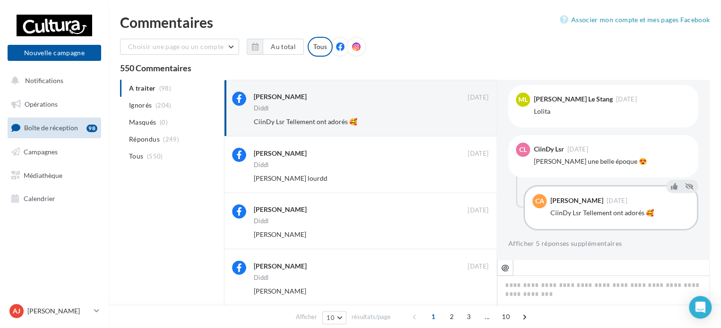
click at [467, 120] on button "Ignorer" at bounding box center [472, 121] width 31 height 13
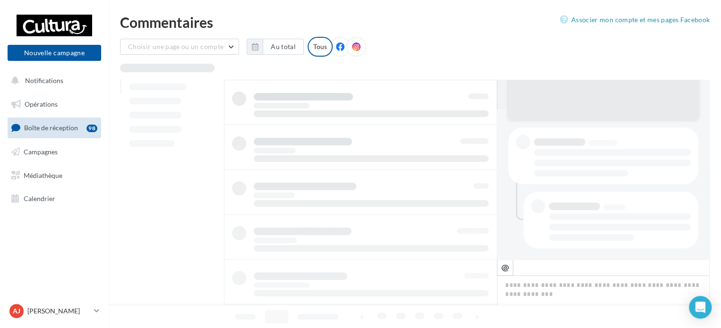
scroll to position [150, 0]
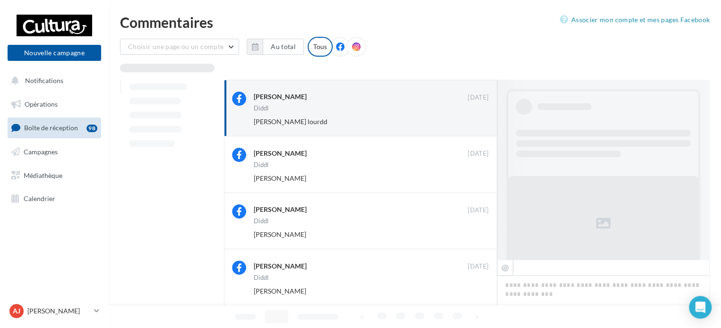
click at [467, 120] on button "Ignorer" at bounding box center [472, 121] width 31 height 13
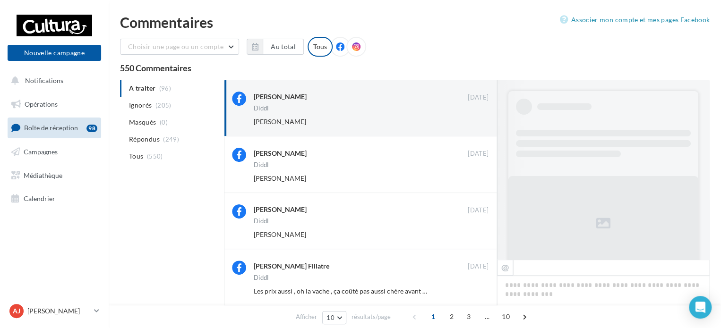
click at [467, 120] on button "Ignorer" at bounding box center [472, 121] width 31 height 13
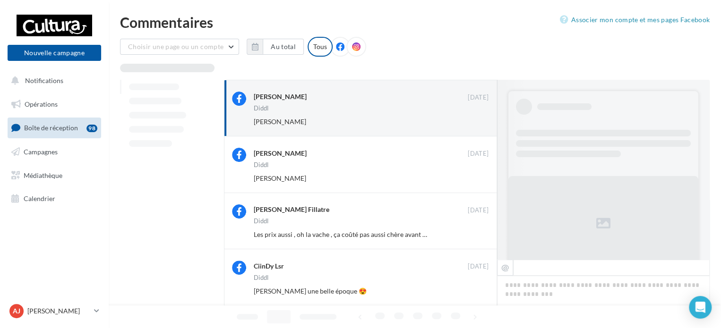
click at [467, 120] on button "Ignorer" at bounding box center [472, 121] width 31 height 13
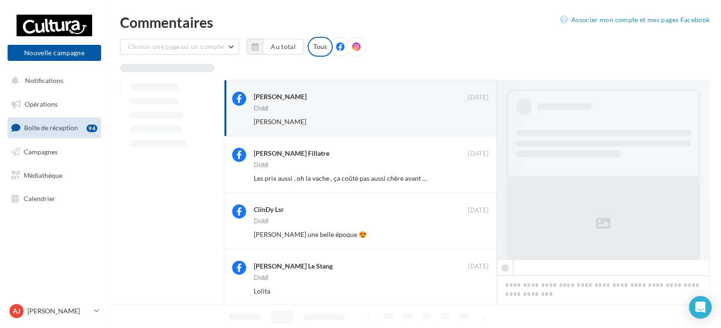
click at [467, 120] on button "Ignorer" at bounding box center [472, 121] width 31 height 13
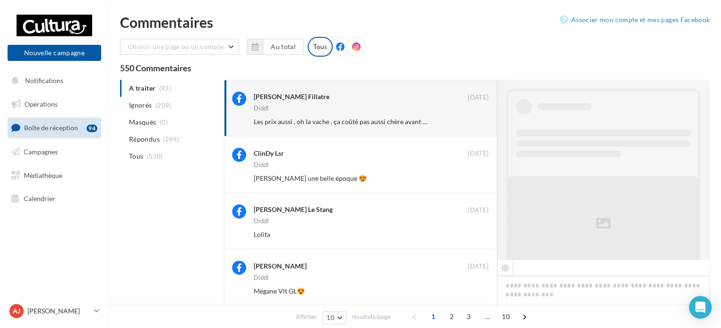
scroll to position [397, 0]
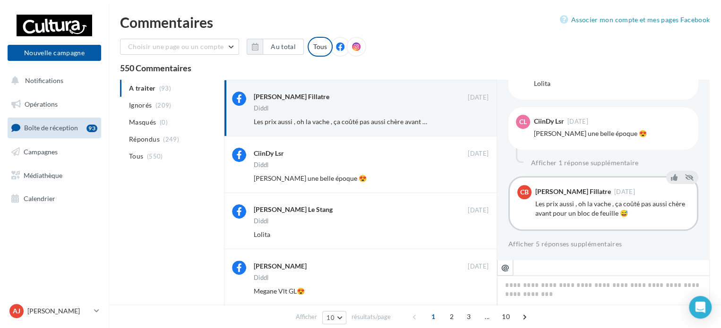
click at [467, 120] on button "Ignorer" at bounding box center [472, 121] width 31 height 13
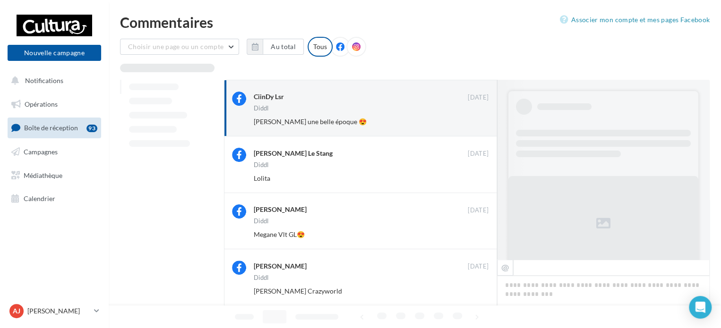
click at [467, 120] on button "Ignorer" at bounding box center [472, 121] width 31 height 13
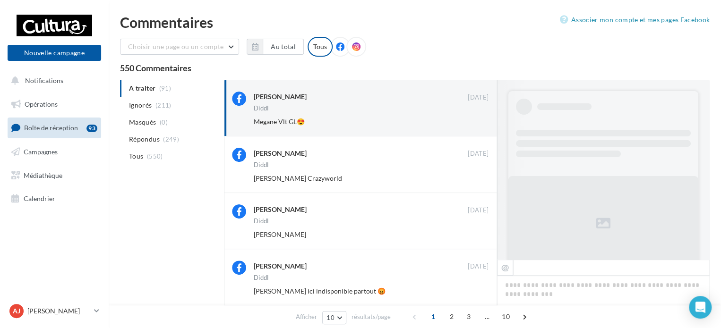
click at [467, 120] on button "Ignorer" at bounding box center [472, 121] width 31 height 13
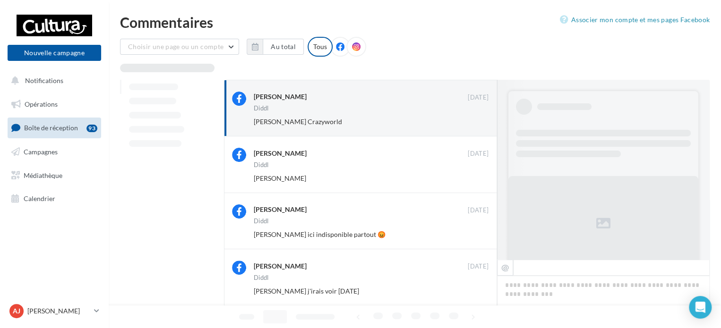
click at [467, 120] on button "Ignorer" at bounding box center [472, 121] width 31 height 13
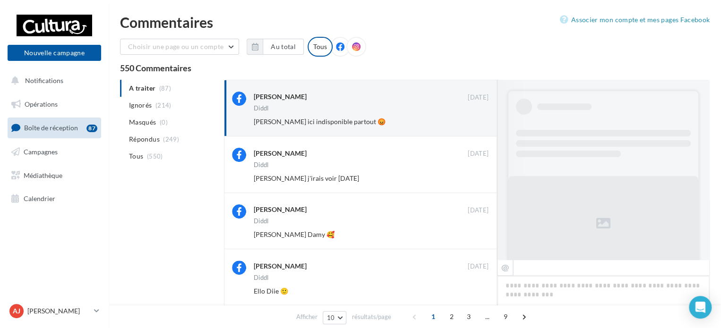
scroll to position [507, 0]
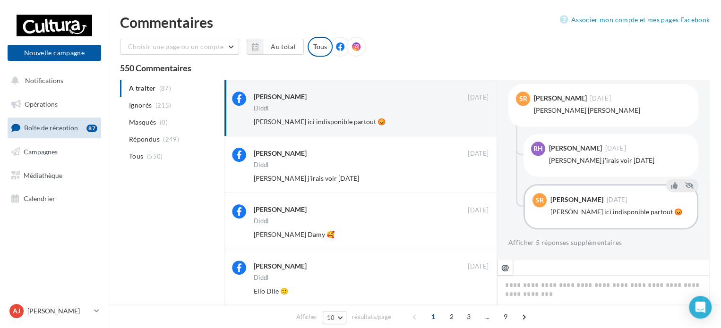
click at [467, 120] on button "Ignorer" at bounding box center [472, 121] width 31 height 13
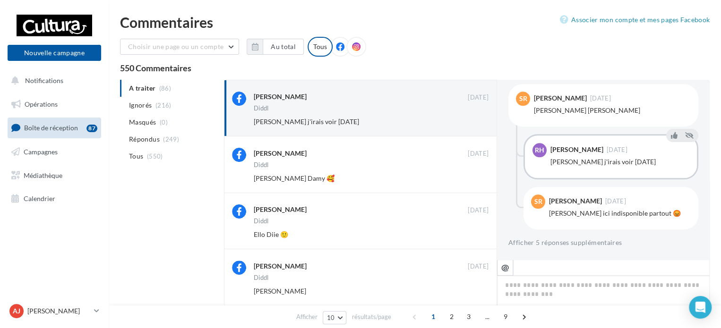
click at [467, 120] on button "Ignorer" at bounding box center [472, 121] width 31 height 13
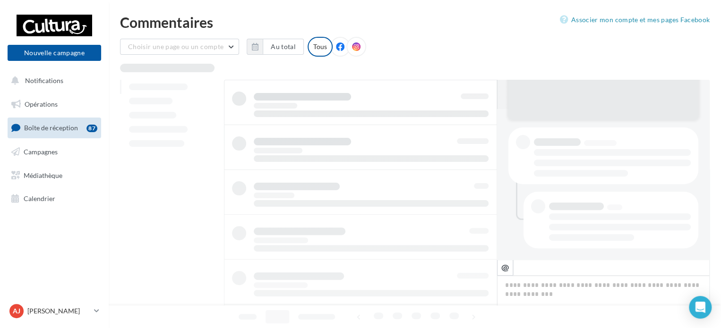
scroll to position [150, 0]
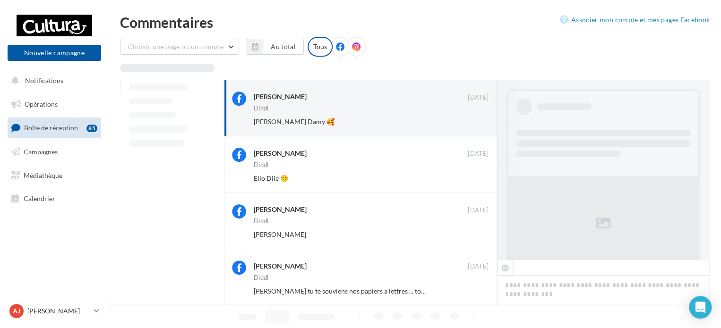
click at [467, 120] on button "Ignorer" at bounding box center [472, 121] width 31 height 13
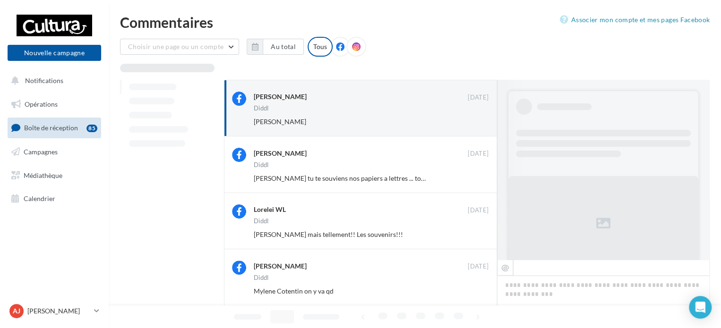
click at [467, 120] on button "Ignorer" at bounding box center [472, 121] width 31 height 13
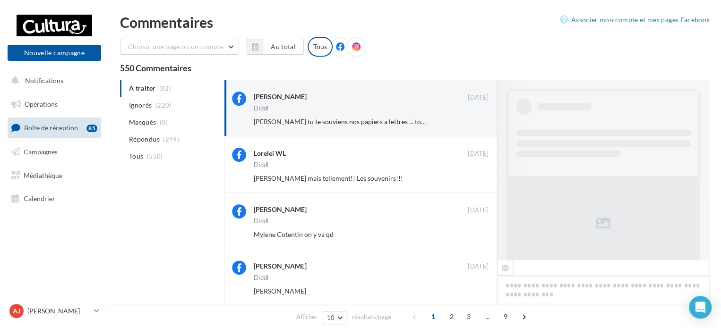
scroll to position [397, 0]
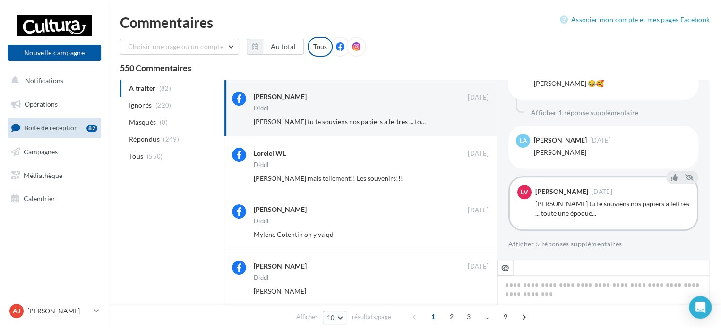
click at [467, 120] on button "Ignorer" at bounding box center [472, 121] width 31 height 13
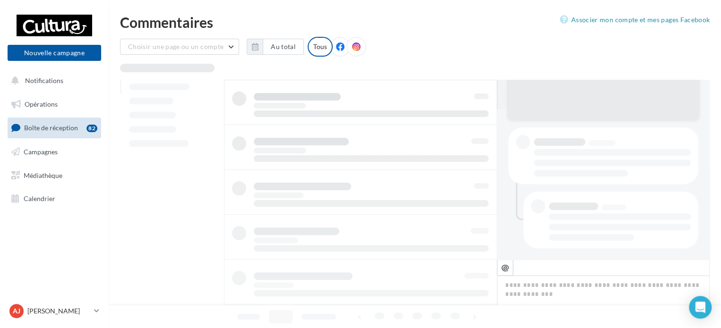
scroll to position [150, 0]
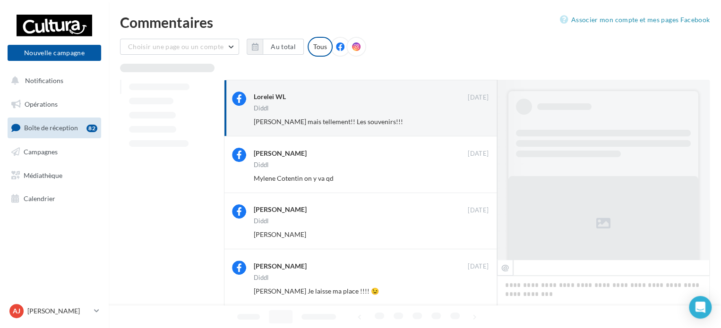
click at [467, 120] on button "Ignorer" at bounding box center [472, 121] width 31 height 13
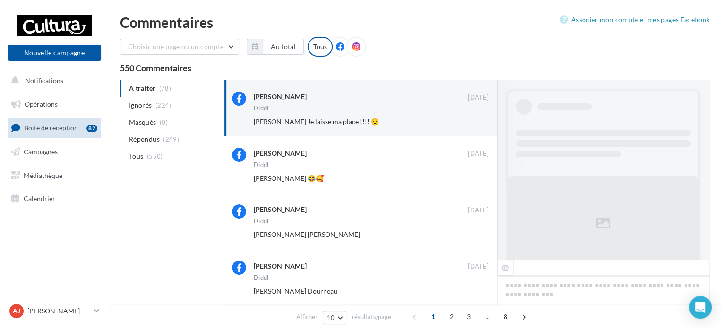
scroll to position [438, 0]
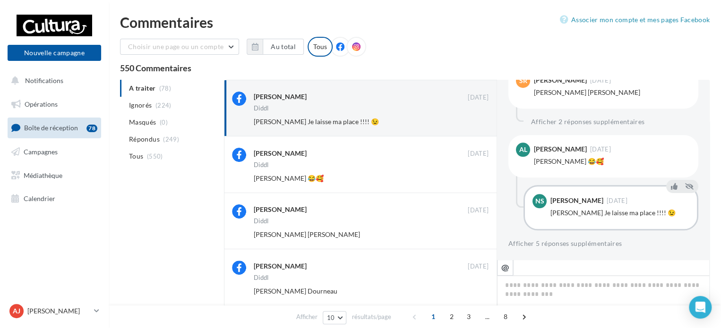
click at [467, 120] on button "Ignorer" at bounding box center [472, 121] width 31 height 13
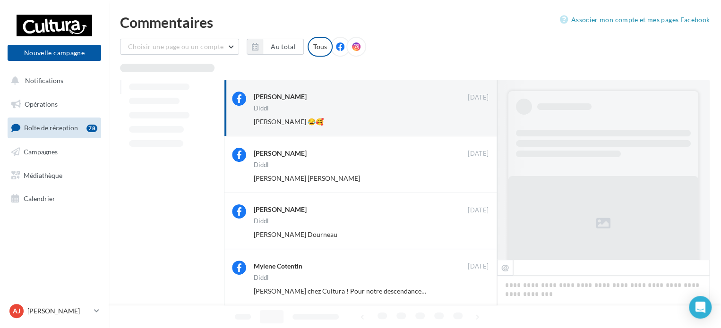
click at [467, 120] on button "Ignorer" at bounding box center [472, 121] width 31 height 13
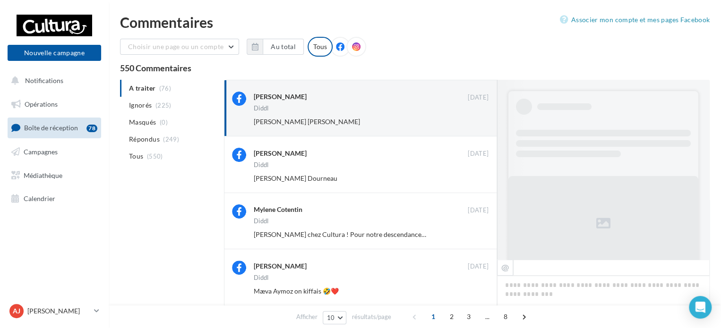
click at [467, 120] on button "Ignorer" at bounding box center [472, 121] width 31 height 13
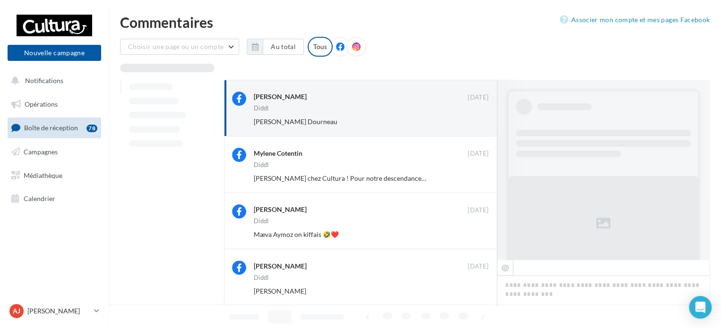
click at [467, 120] on button "Ignorer" at bounding box center [472, 121] width 31 height 13
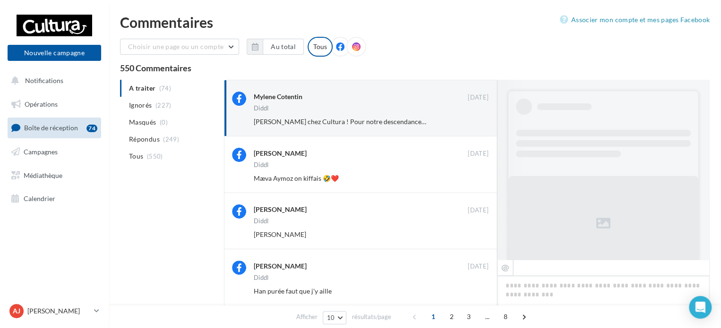
scroll to position [448, 0]
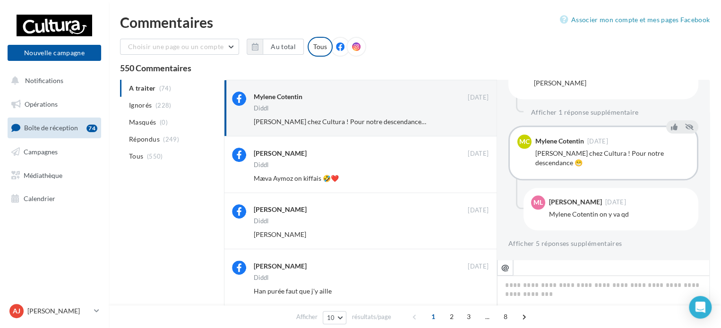
click at [467, 120] on button "Ignorer" at bounding box center [472, 121] width 31 height 13
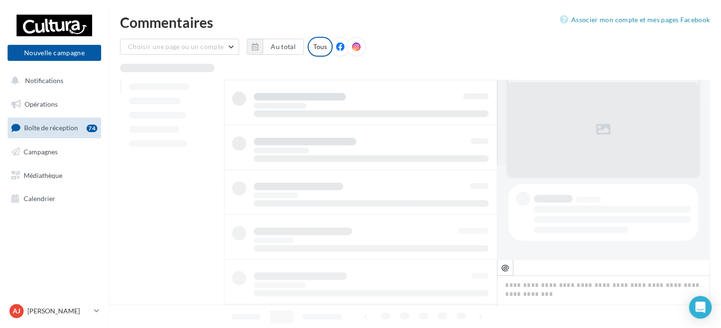
scroll to position [94, 0]
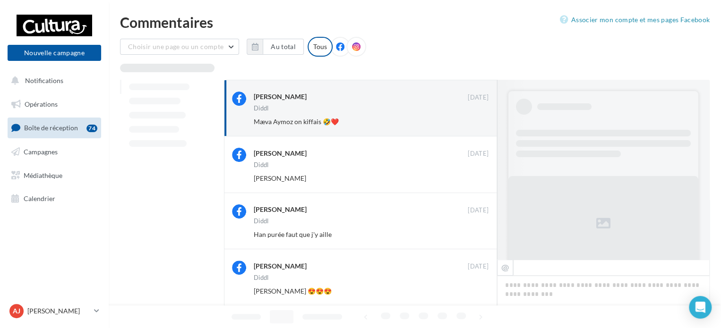
click at [467, 120] on button "Ignorer" at bounding box center [472, 121] width 31 height 13
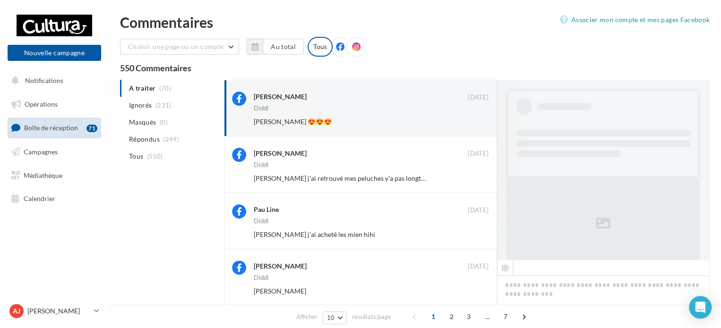
click at [467, 120] on button "Ignorer" at bounding box center [472, 121] width 31 height 13
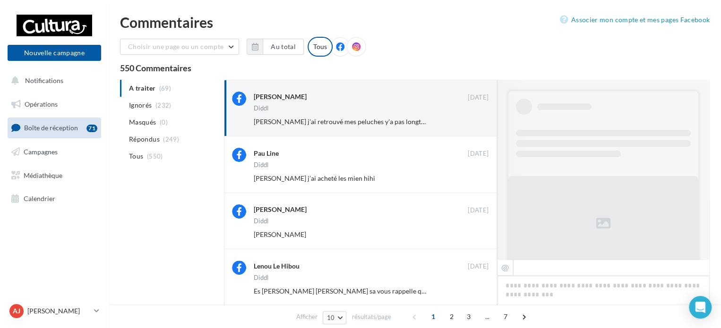
scroll to position [438, 0]
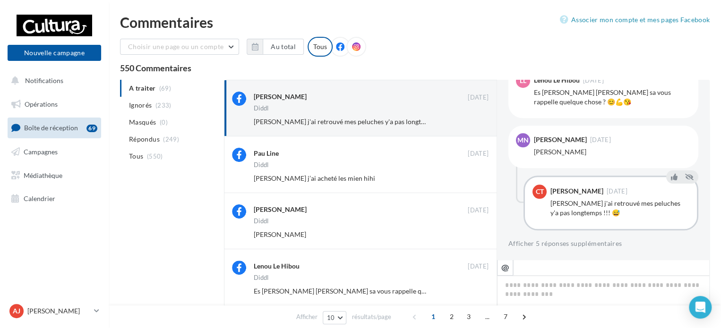
click at [467, 120] on button "Ignorer" at bounding box center [472, 121] width 31 height 13
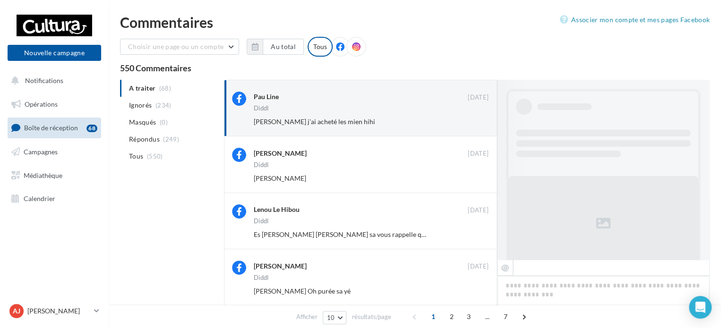
click at [467, 120] on button "Ignorer" at bounding box center [472, 121] width 31 height 13
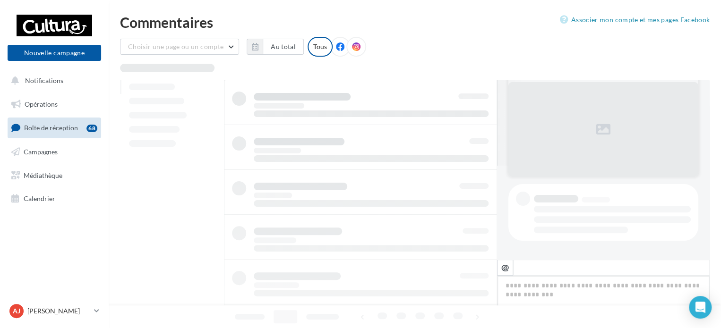
scroll to position [94, 0]
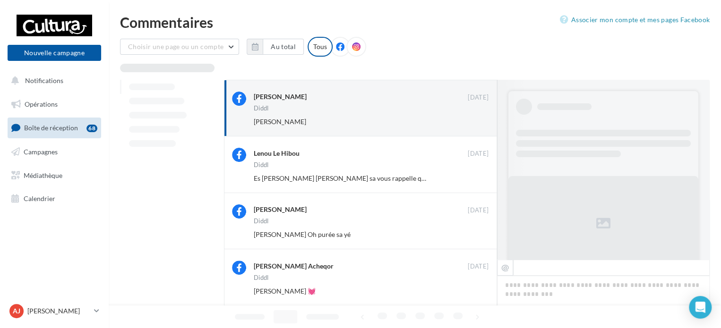
click at [467, 120] on button "Ignorer" at bounding box center [472, 121] width 31 height 13
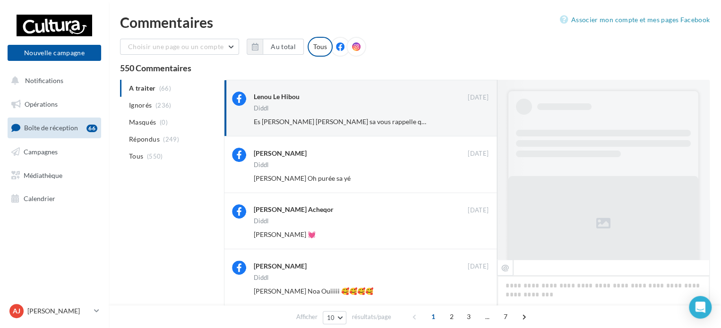
scroll to position [397, 0]
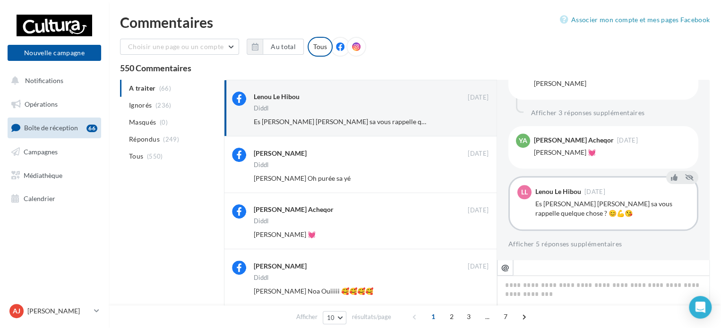
click at [467, 120] on button "Ignorer" at bounding box center [472, 121] width 31 height 13
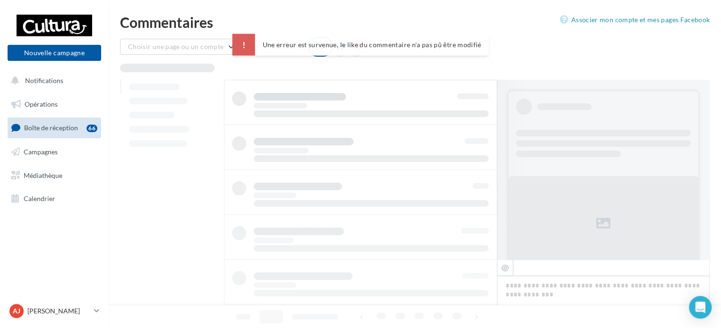
scroll to position [488, 0]
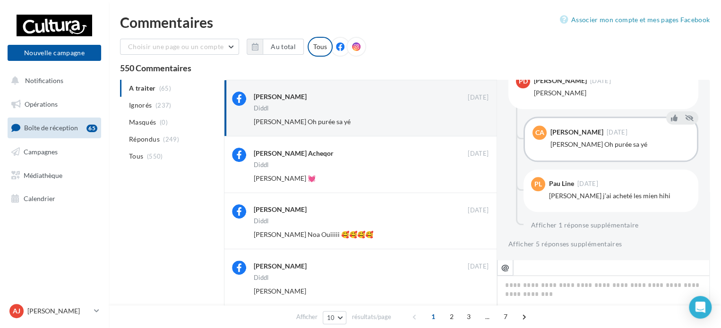
click at [467, 120] on button "Ignorer" at bounding box center [472, 121] width 31 height 13
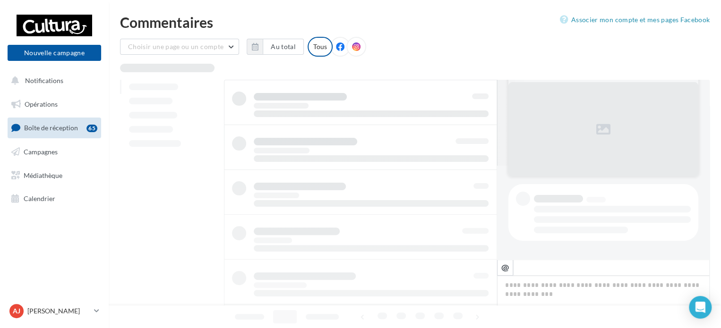
scroll to position [94, 0]
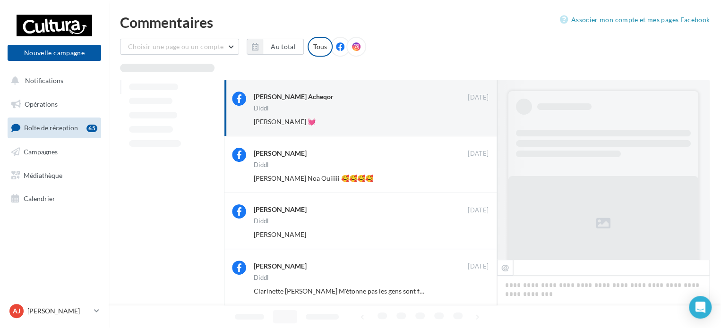
click at [467, 120] on button "Ignorer" at bounding box center [472, 121] width 31 height 13
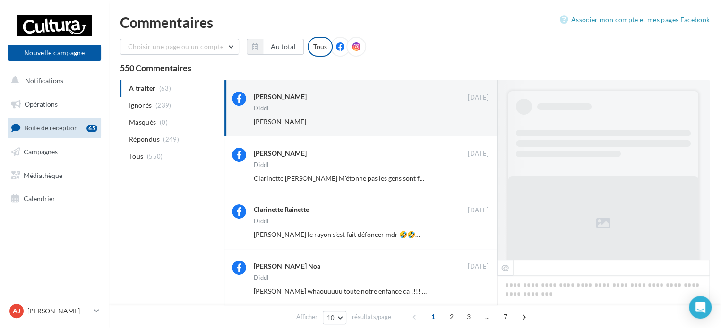
click at [467, 120] on button "Ignorer" at bounding box center [472, 121] width 31 height 13
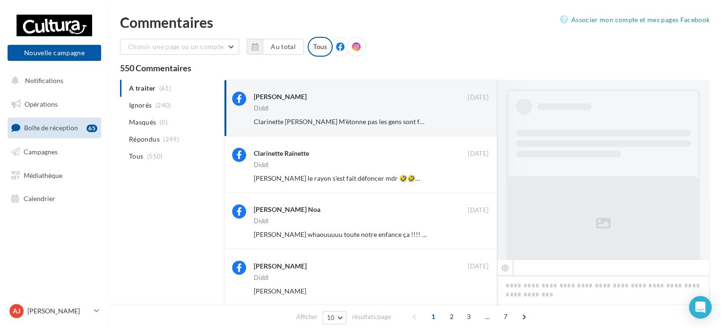
scroll to position [526, 0]
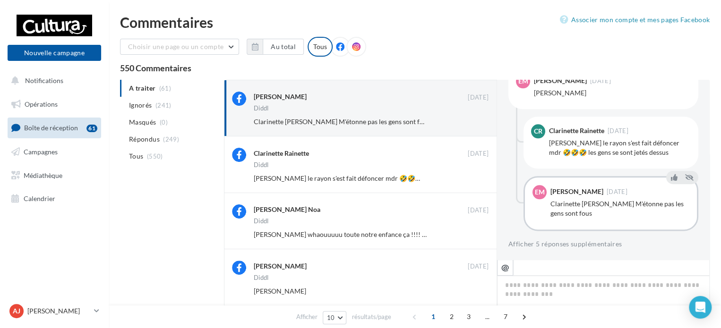
click at [467, 120] on button "Ignorer" at bounding box center [472, 121] width 31 height 13
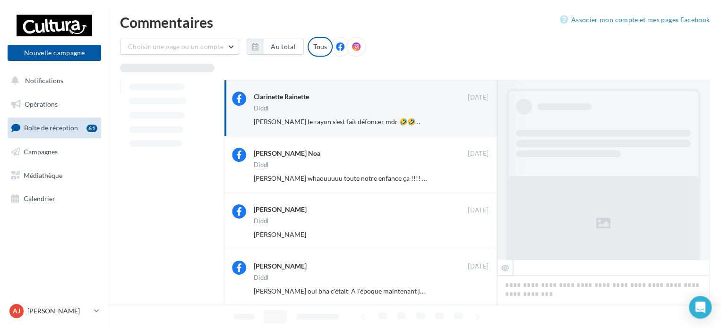
click at [467, 120] on button "Ignorer" at bounding box center [472, 121] width 31 height 13
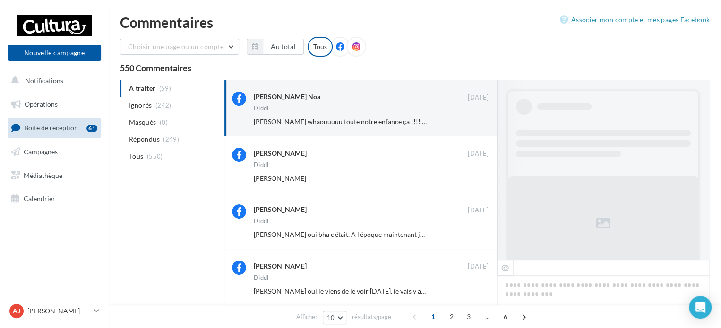
click at [467, 120] on button "Ignorer" at bounding box center [472, 121] width 31 height 13
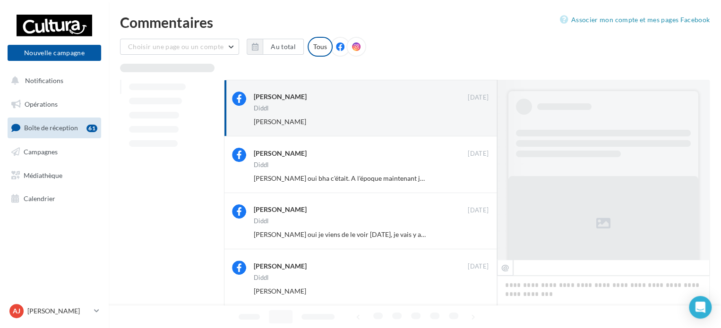
click at [467, 120] on button "Ignorer" at bounding box center [472, 121] width 31 height 13
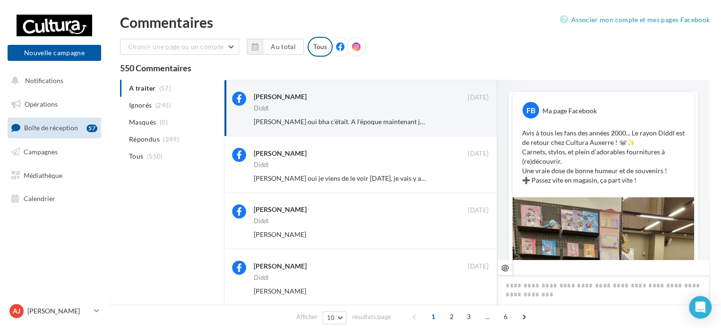
scroll to position [438, 0]
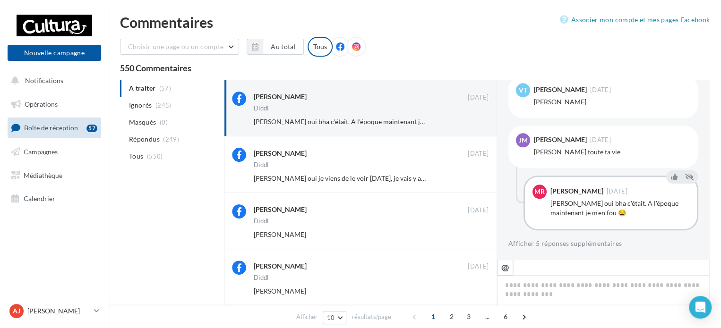
click at [467, 120] on button "Ignorer" at bounding box center [472, 121] width 31 height 13
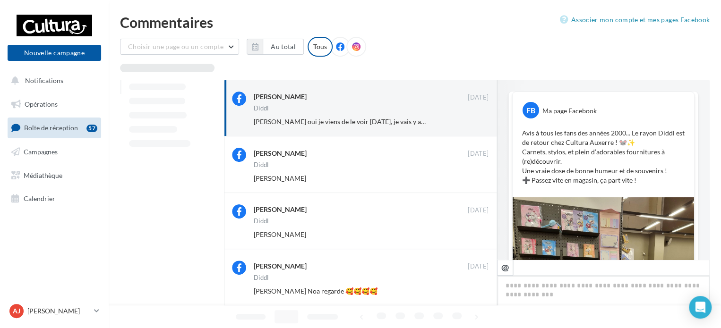
scroll to position [448, 0]
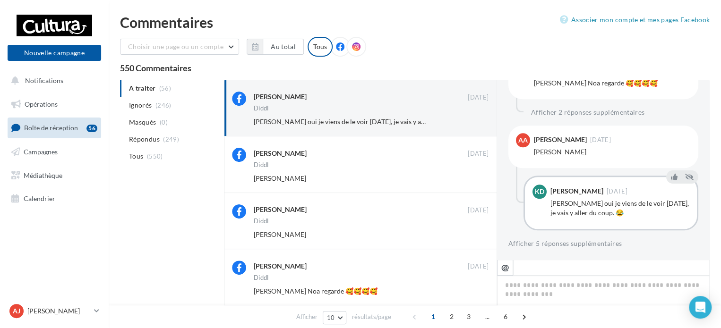
click at [467, 120] on button "Ignorer" at bounding box center [472, 121] width 31 height 13
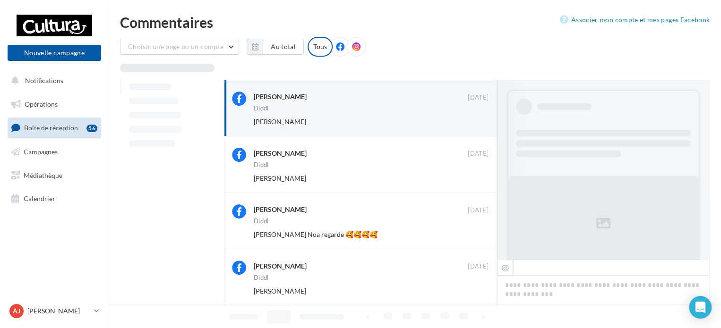
click at [467, 120] on button "Ignorer" at bounding box center [472, 121] width 31 height 13
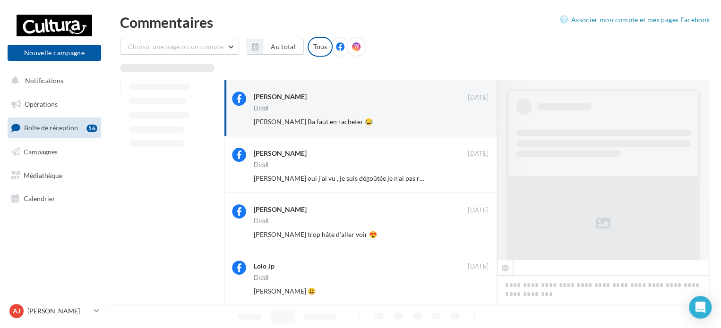
click at [467, 120] on button "Ignorer" at bounding box center [472, 121] width 31 height 13
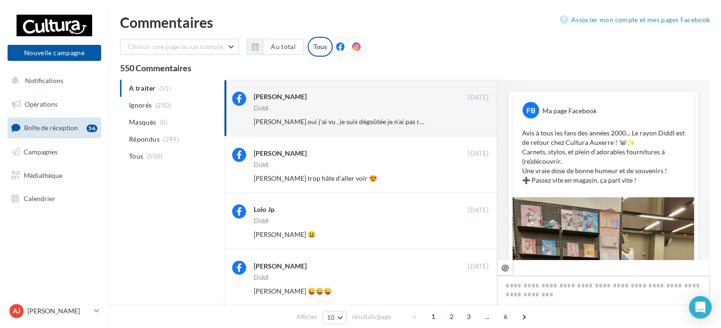
scroll to position [516, 0]
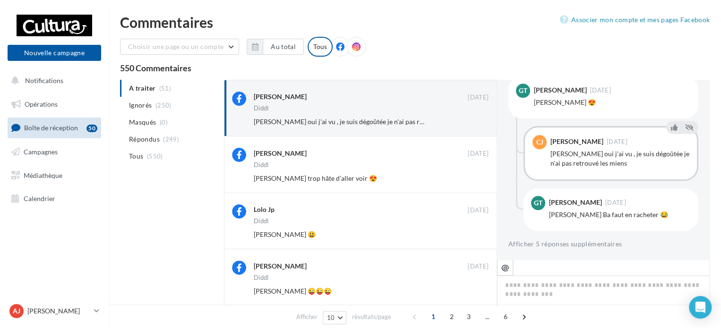
click at [467, 120] on button "Ignorer" at bounding box center [472, 121] width 31 height 13
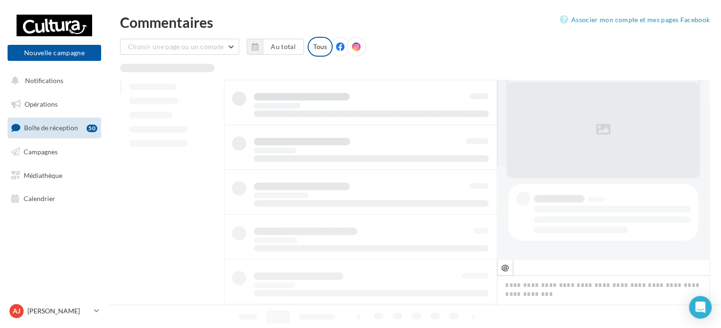
scroll to position [94, 0]
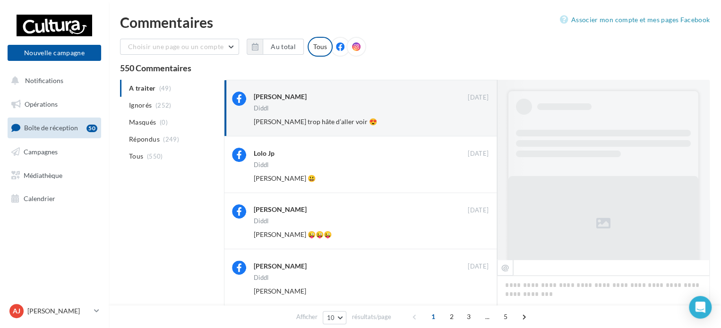
click at [467, 120] on button "Ignorer" at bounding box center [472, 121] width 31 height 13
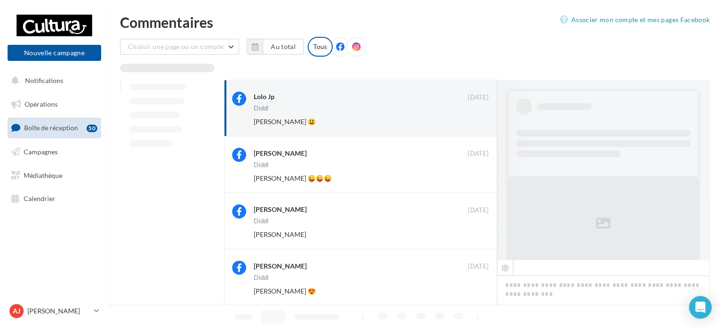
click at [467, 120] on button "Ignorer" at bounding box center [472, 121] width 31 height 13
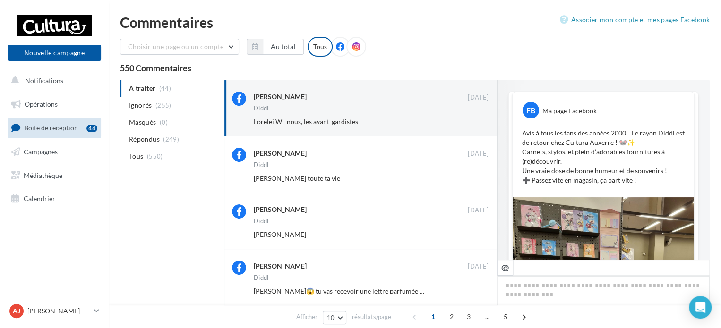
scroll to position [438, 0]
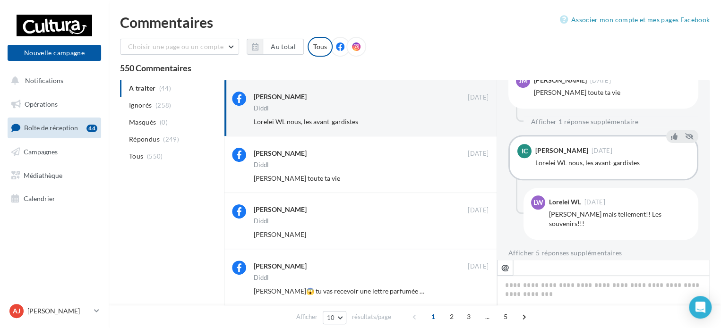
click at [467, 120] on button "Ignorer" at bounding box center [472, 121] width 31 height 13
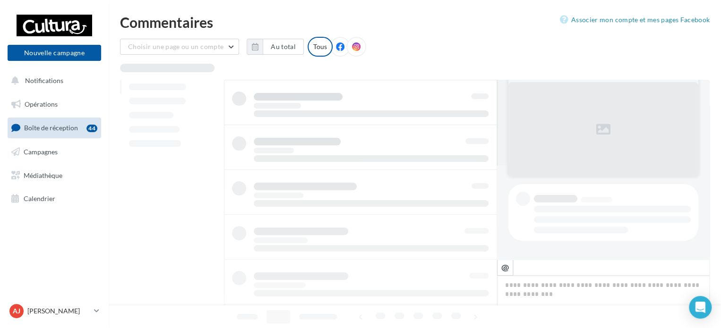
scroll to position [94, 0]
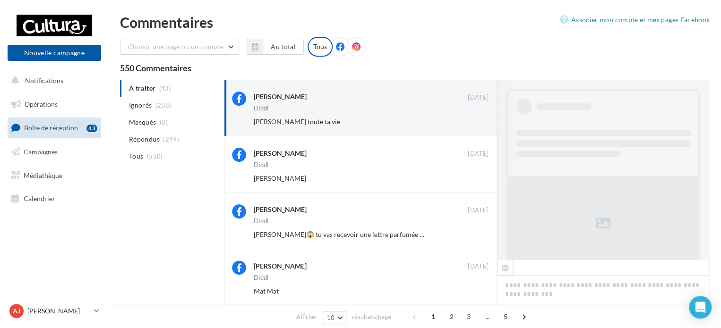
click at [467, 120] on button "Ignorer" at bounding box center [472, 121] width 31 height 13
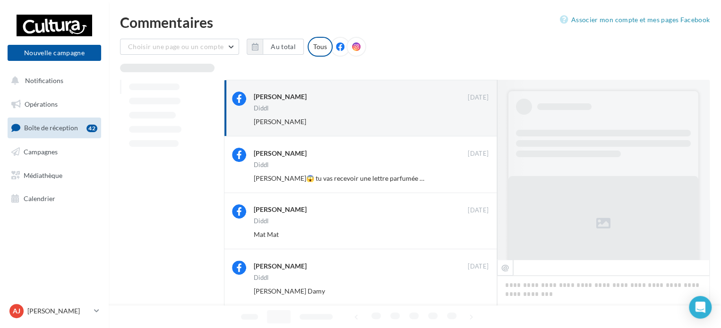
click at [467, 120] on button "Ignorer" at bounding box center [472, 121] width 31 height 13
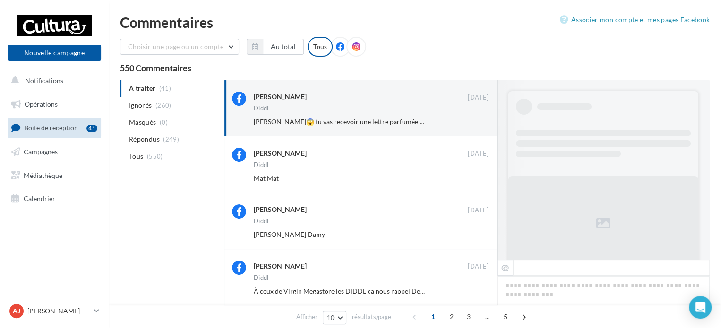
scroll to position [378, 0]
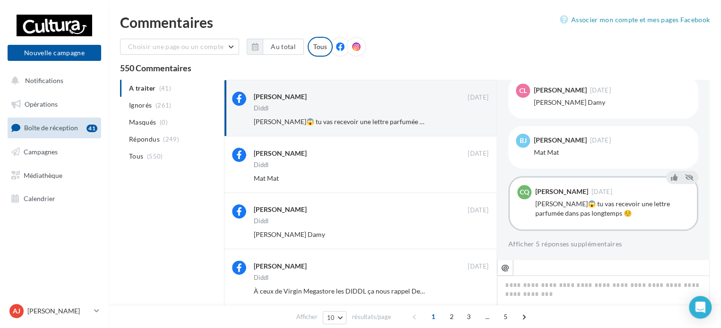
click at [467, 120] on button "Ignorer" at bounding box center [472, 121] width 31 height 13
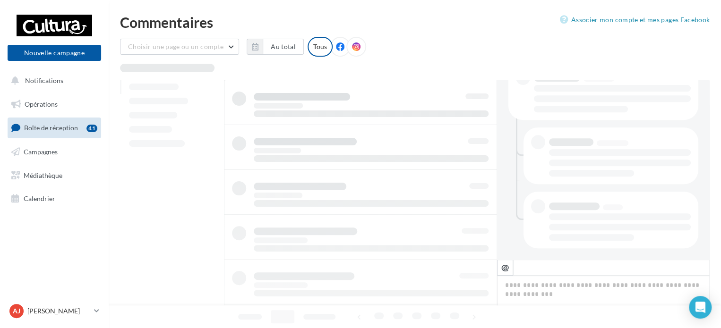
scroll to position [214, 0]
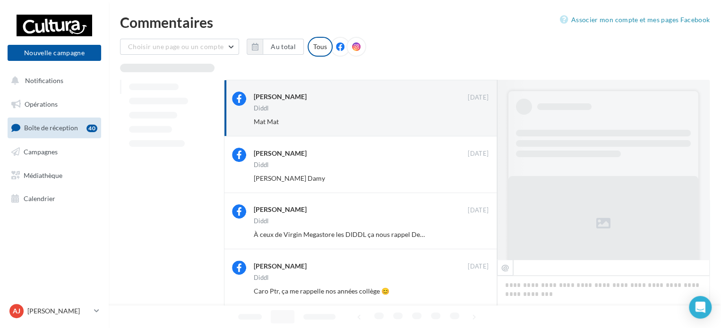
click at [467, 120] on button "Ignorer" at bounding box center [472, 121] width 31 height 13
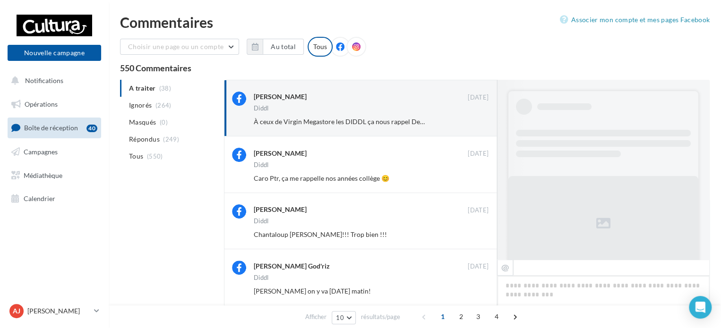
scroll to position [378, 0]
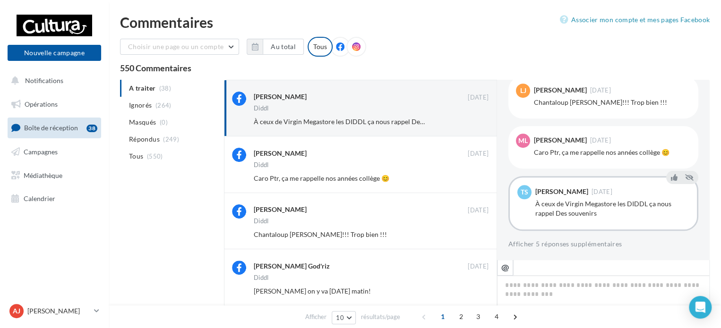
click at [467, 120] on button "Ignorer" at bounding box center [472, 121] width 31 height 13
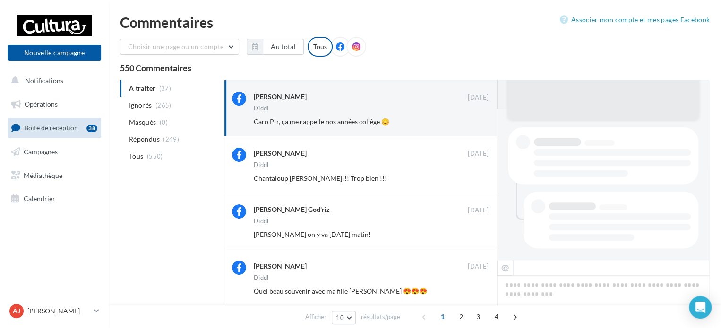
click at [467, 120] on button "Ignorer" at bounding box center [472, 121] width 31 height 13
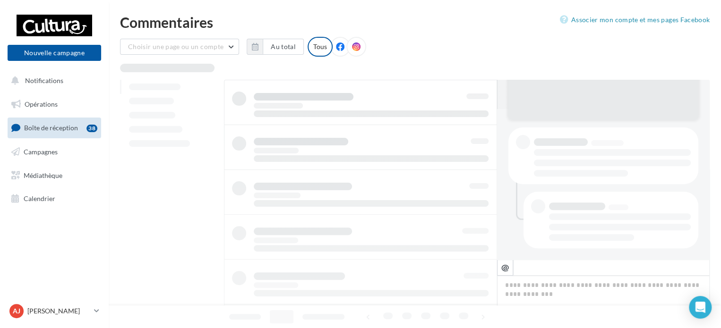
scroll to position [150, 0]
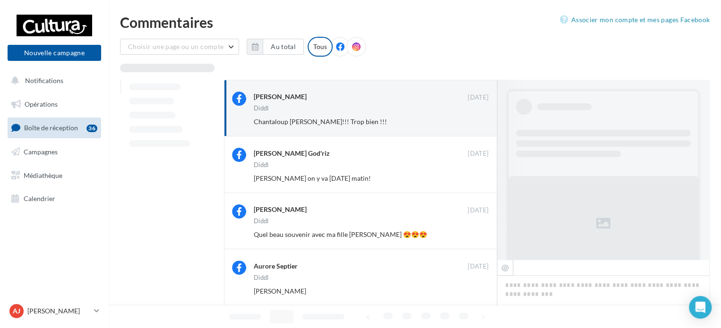
click at [467, 120] on button "Ignorer" at bounding box center [472, 121] width 31 height 13
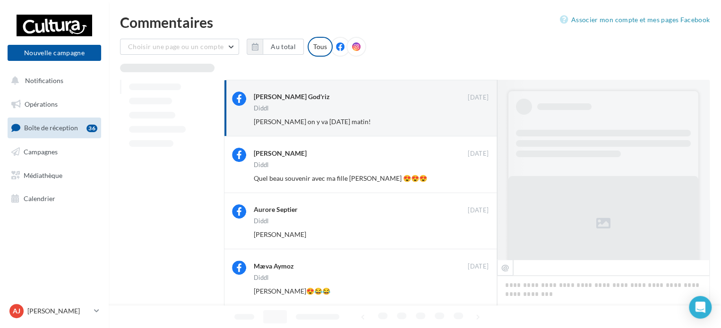
click at [467, 120] on button "Ignorer" at bounding box center [472, 121] width 31 height 13
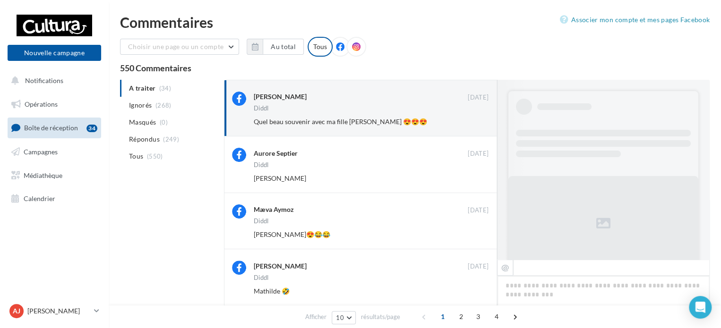
scroll to position [397, 0]
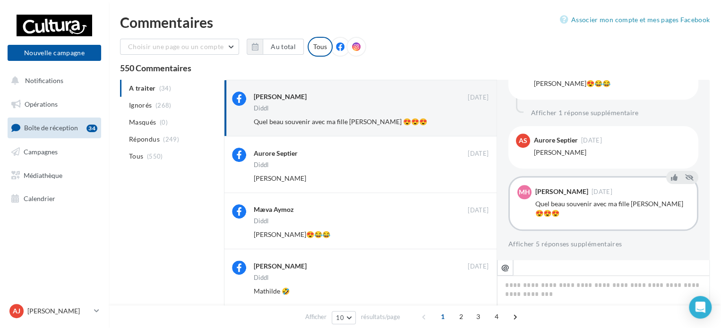
click at [467, 120] on button "Ignorer" at bounding box center [472, 121] width 31 height 13
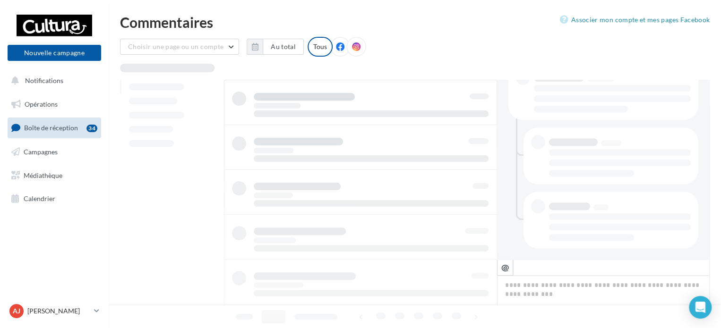
scroll to position [214, 0]
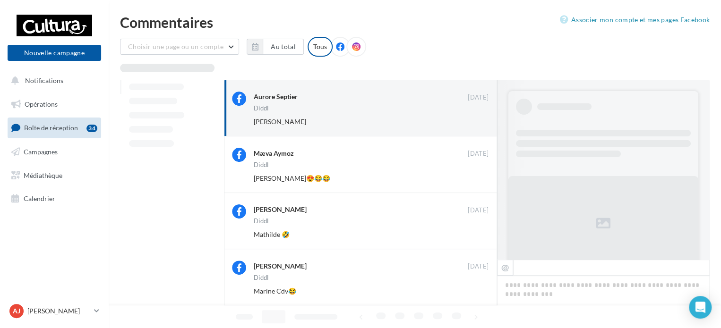
click at [467, 120] on button "Ignorer" at bounding box center [472, 121] width 31 height 13
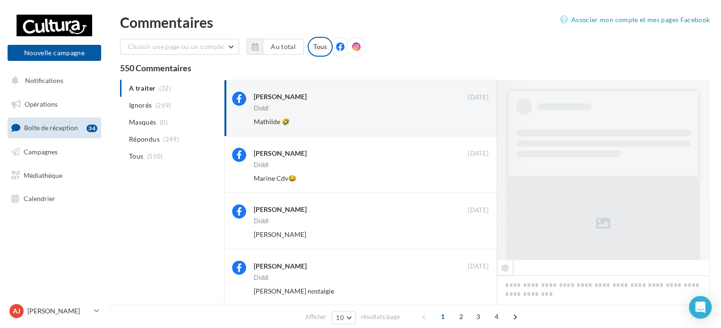
click at [467, 120] on button "Ignorer" at bounding box center [472, 121] width 31 height 13
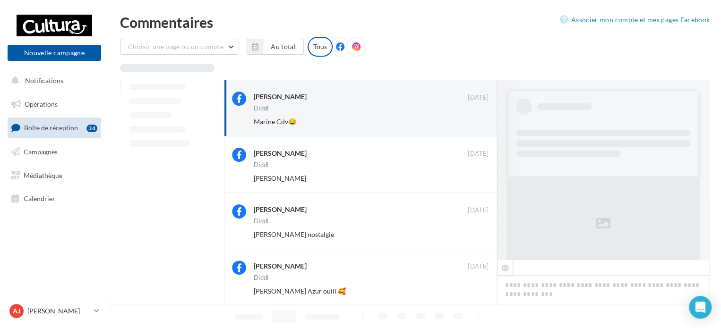
click at [467, 120] on button "Ignorer" at bounding box center [472, 121] width 31 height 13
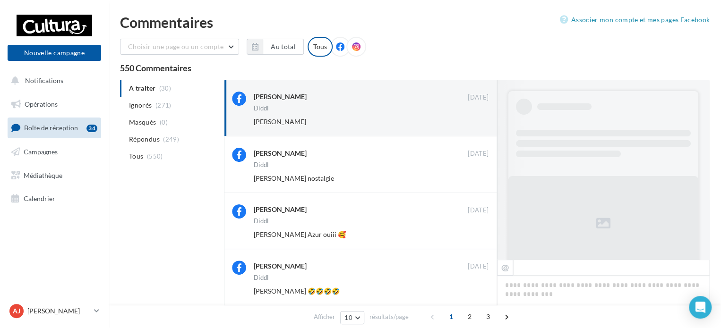
click at [467, 120] on button "Ignorer" at bounding box center [472, 121] width 31 height 13
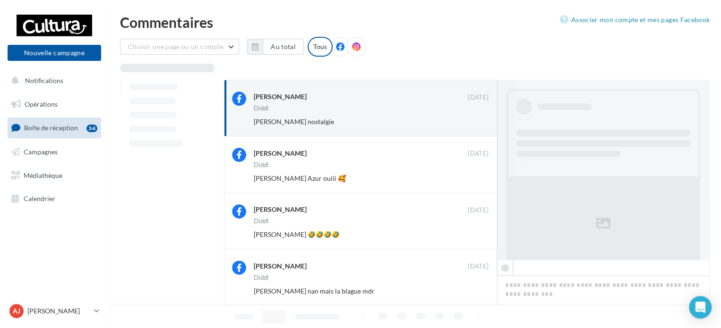
click at [467, 120] on button "Ignorer" at bounding box center [472, 121] width 31 height 13
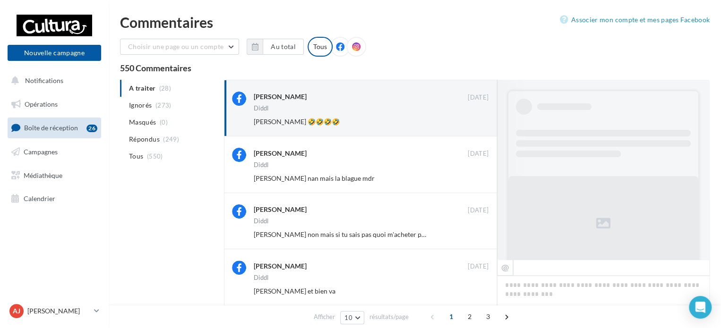
click at [467, 120] on button "Ignorer" at bounding box center [472, 121] width 31 height 13
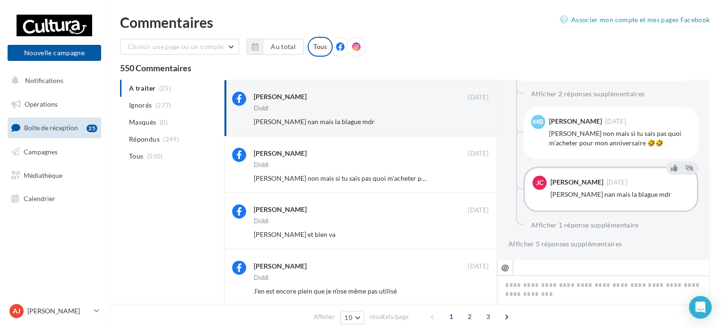
click at [467, 120] on button "Ignorer" at bounding box center [472, 121] width 31 height 13
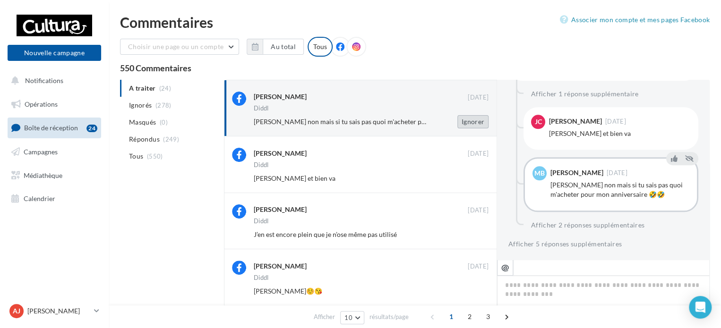
click at [467, 121] on button "Ignorer" at bounding box center [472, 121] width 31 height 13
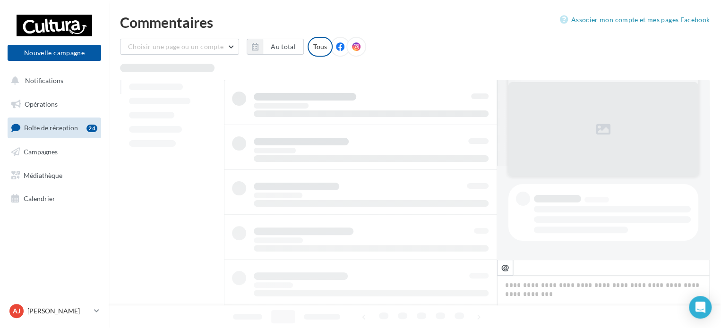
scroll to position [94, 0]
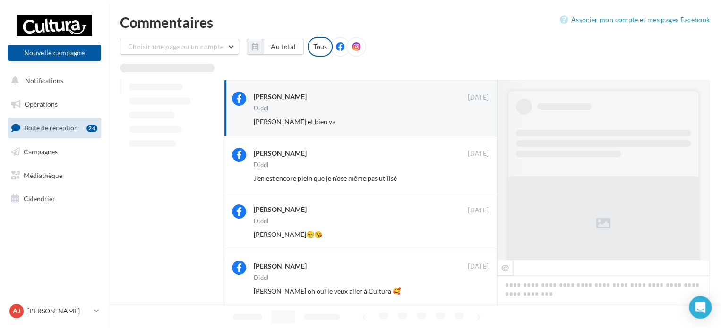
click at [467, 121] on button "Ignorer" at bounding box center [472, 121] width 31 height 13
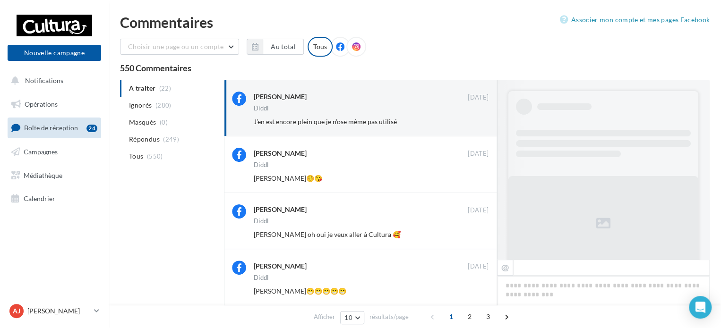
scroll to position [388, 0]
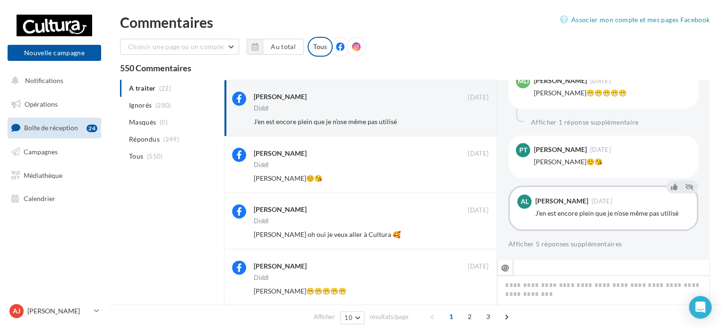
click at [467, 121] on button "Ignorer" at bounding box center [472, 121] width 31 height 13
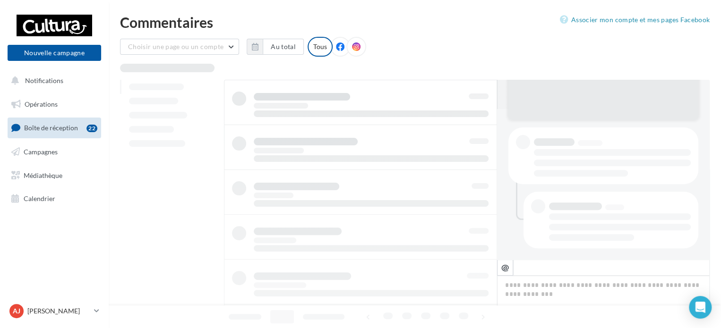
scroll to position [150, 0]
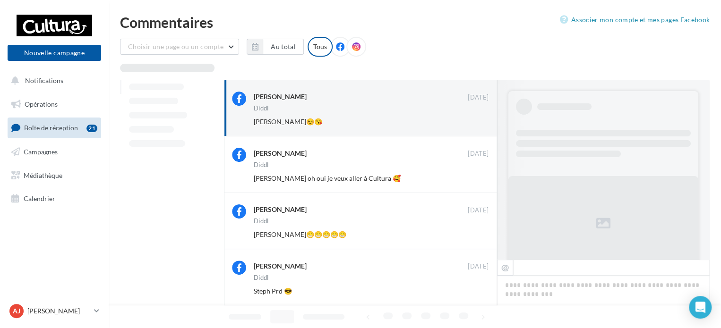
click at [467, 121] on button "Ignorer" at bounding box center [472, 121] width 31 height 13
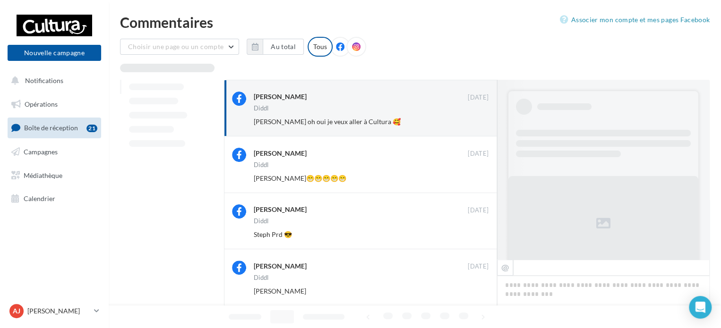
click at [467, 121] on button "Ignorer" at bounding box center [472, 121] width 31 height 13
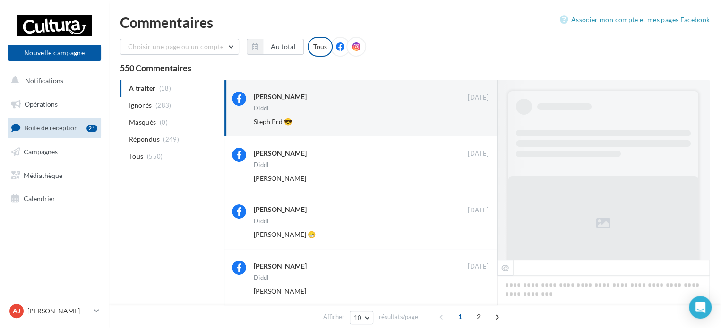
click at [467, 121] on button "Ignorer" at bounding box center [472, 121] width 31 height 13
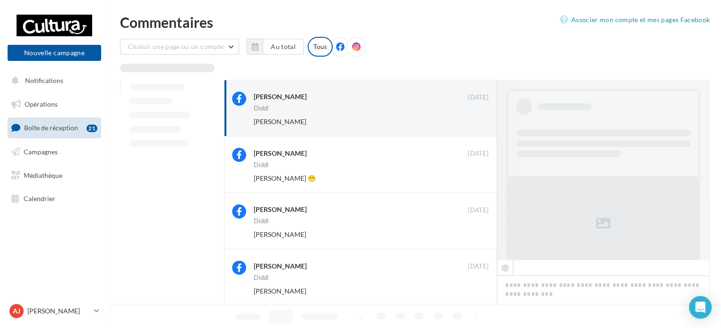
click at [467, 121] on button "Ignorer" at bounding box center [472, 121] width 31 height 13
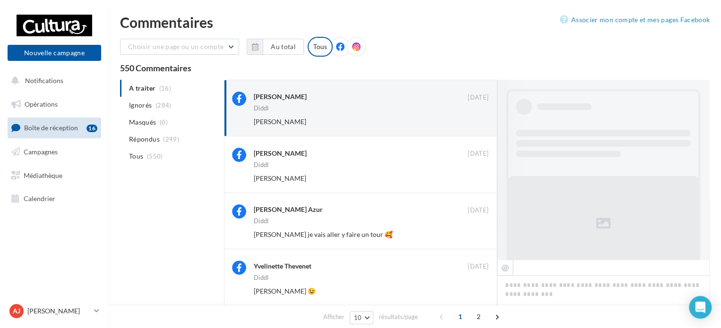
click at [467, 121] on button "Ignorer" at bounding box center [472, 121] width 31 height 13
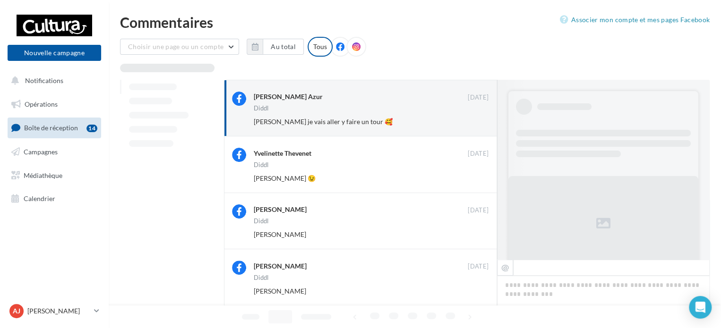
click at [467, 121] on button "Ignorer" at bounding box center [472, 121] width 31 height 13
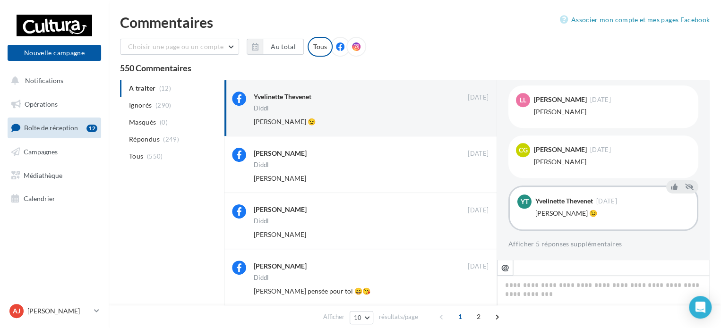
click at [467, 121] on button "Ignorer" at bounding box center [472, 121] width 31 height 13
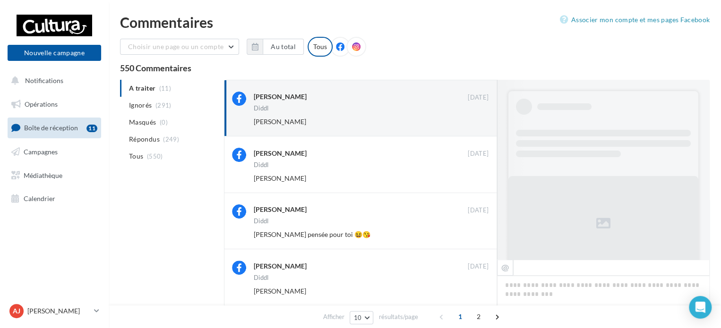
click at [467, 121] on button "Ignorer" at bounding box center [472, 121] width 31 height 13
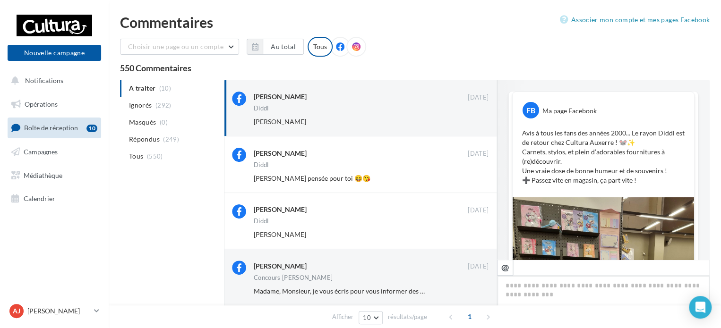
scroll to position [369, 0]
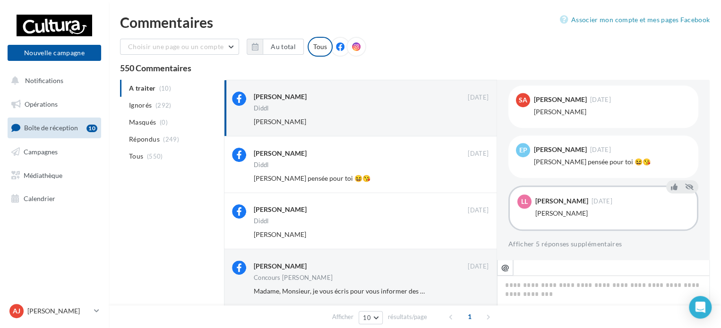
click at [467, 121] on button "Ignorer" at bounding box center [472, 121] width 31 height 13
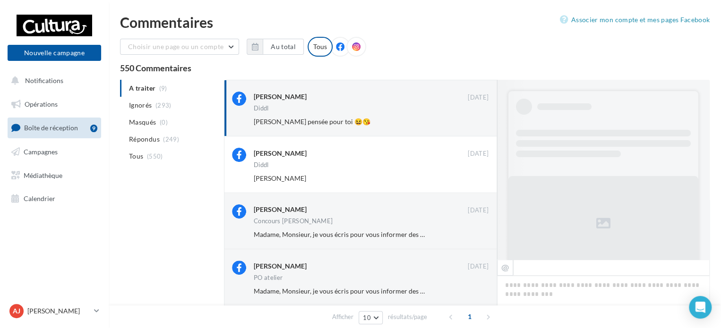
click at [467, 121] on button "Ignorer" at bounding box center [472, 121] width 31 height 13
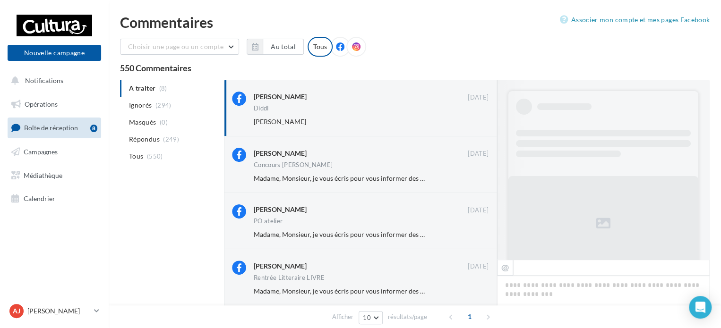
click at [467, 121] on button "Ignorer" at bounding box center [472, 121] width 31 height 13
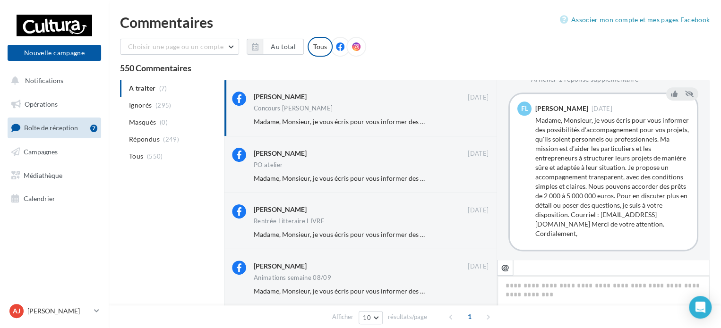
scroll to position [94, 0]
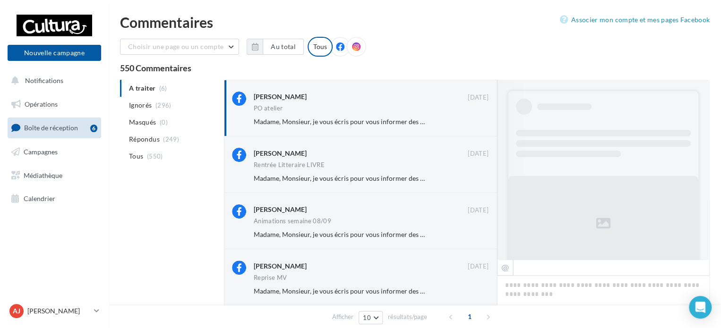
click at [467, 121] on button "Ignorer" at bounding box center [472, 121] width 31 height 13
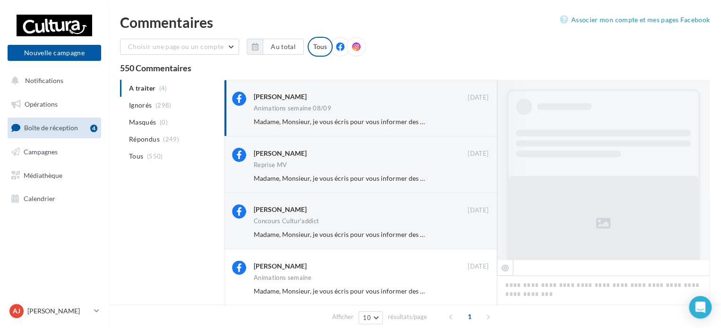
click at [467, 121] on button "Ignorer" at bounding box center [472, 121] width 31 height 13
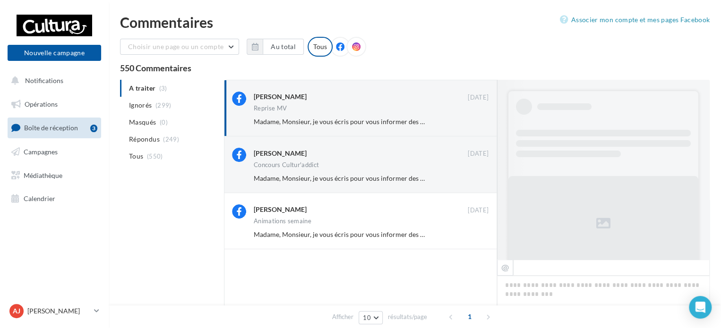
click at [467, 121] on button "Ignorer" at bounding box center [472, 121] width 31 height 13
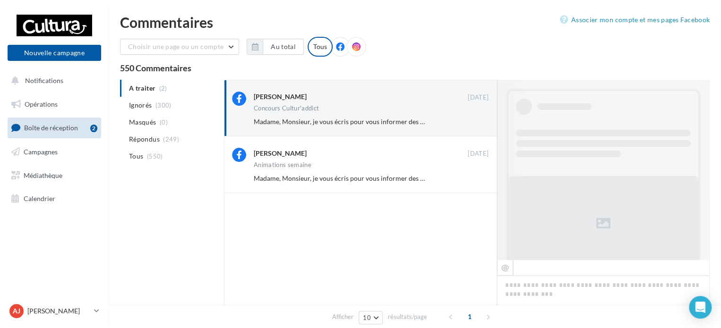
click at [467, 121] on button "Ignorer" at bounding box center [472, 121] width 31 height 13
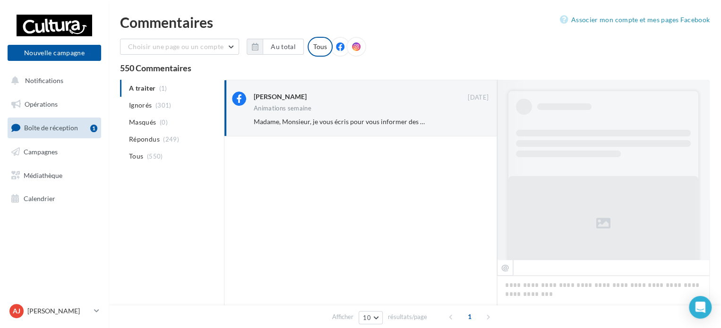
click at [467, 121] on button "Ignorer" at bounding box center [472, 121] width 31 height 13
